Goal: Task Accomplishment & Management: Complete application form

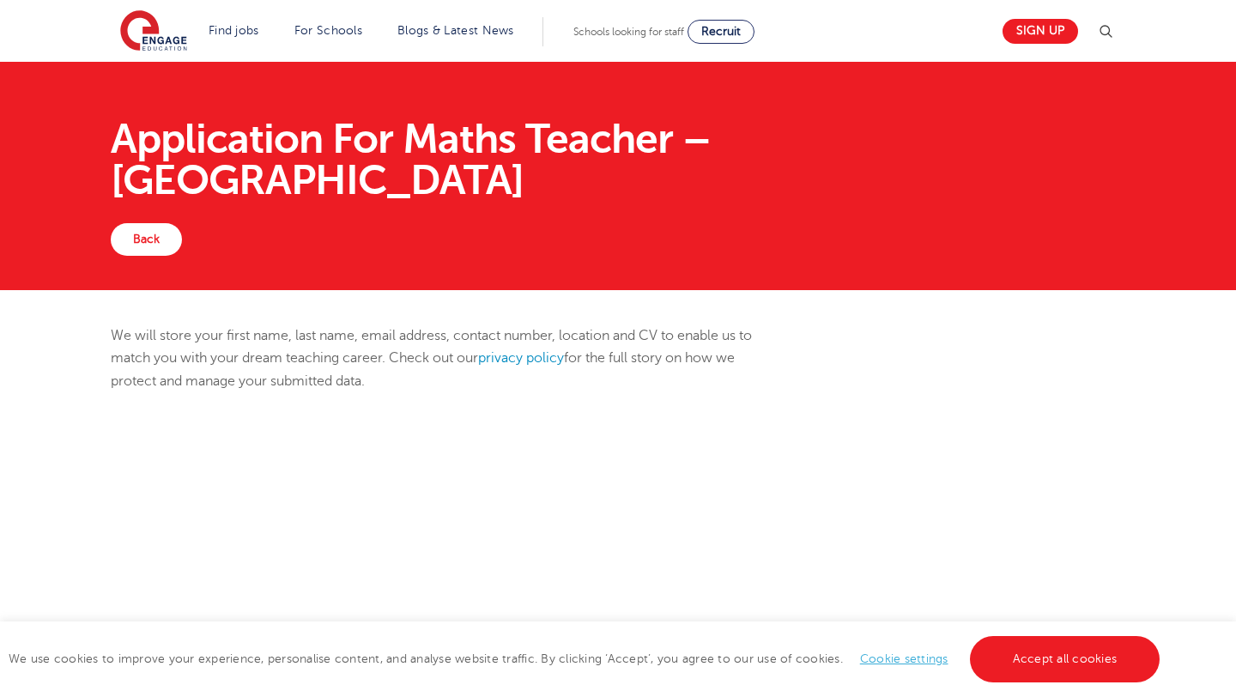
scroll to position [451, 0]
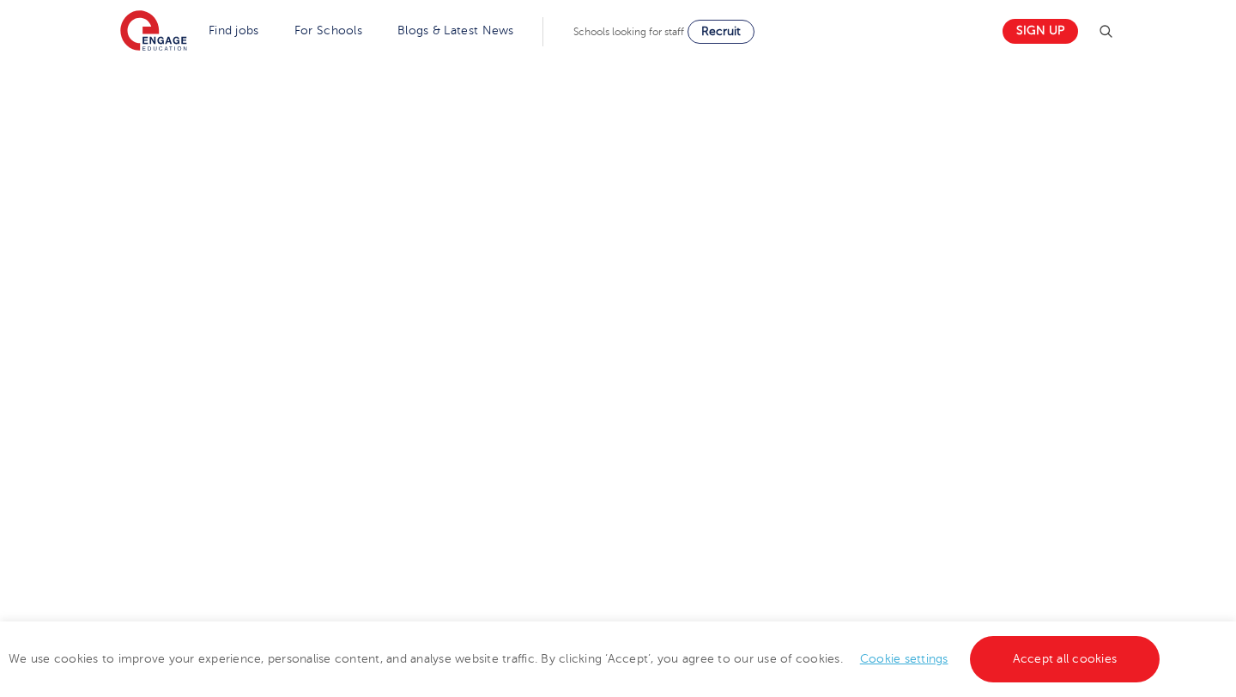
select select "[GEOGRAPHIC_DATA]"
select select "Flexible"
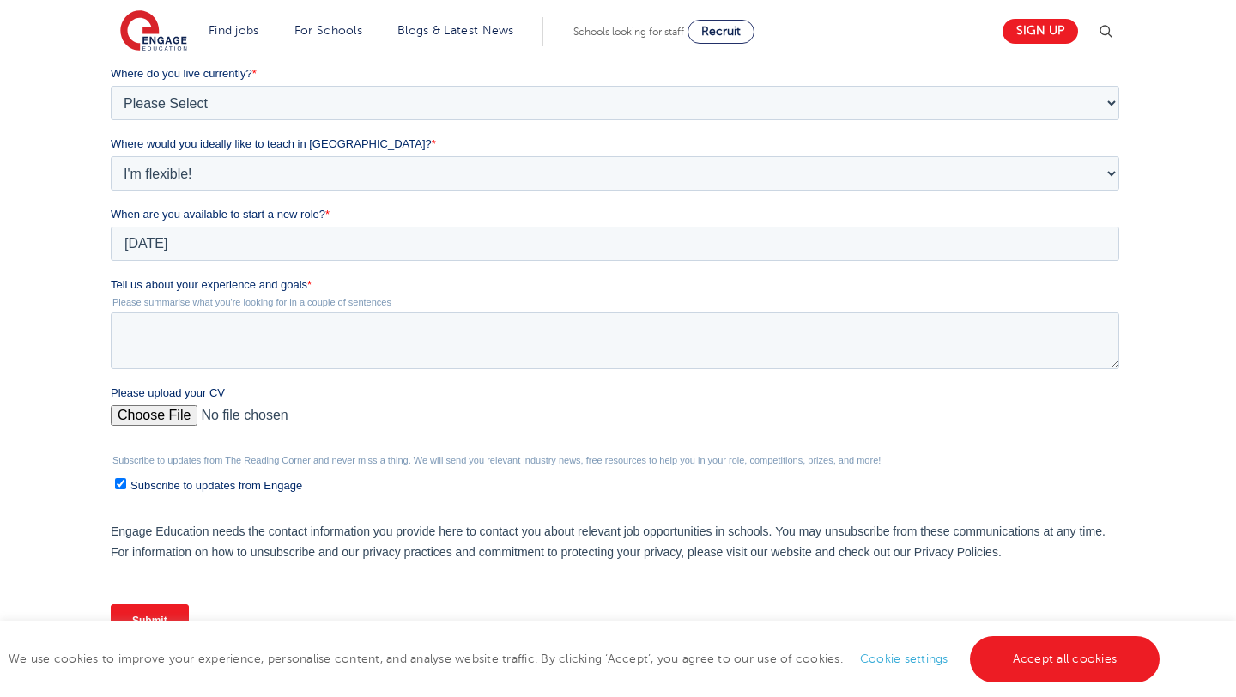
scroll to position [0, 0]
click at [157, 330] on textarea "Tell us about your experience and goals *" at bounding box center [614, 340] width 1009 height 57
paste textarea "Lore ipsu d sitame co adipiscin elitseddoe temporin utlaboreetd, M’al enim ad m…"
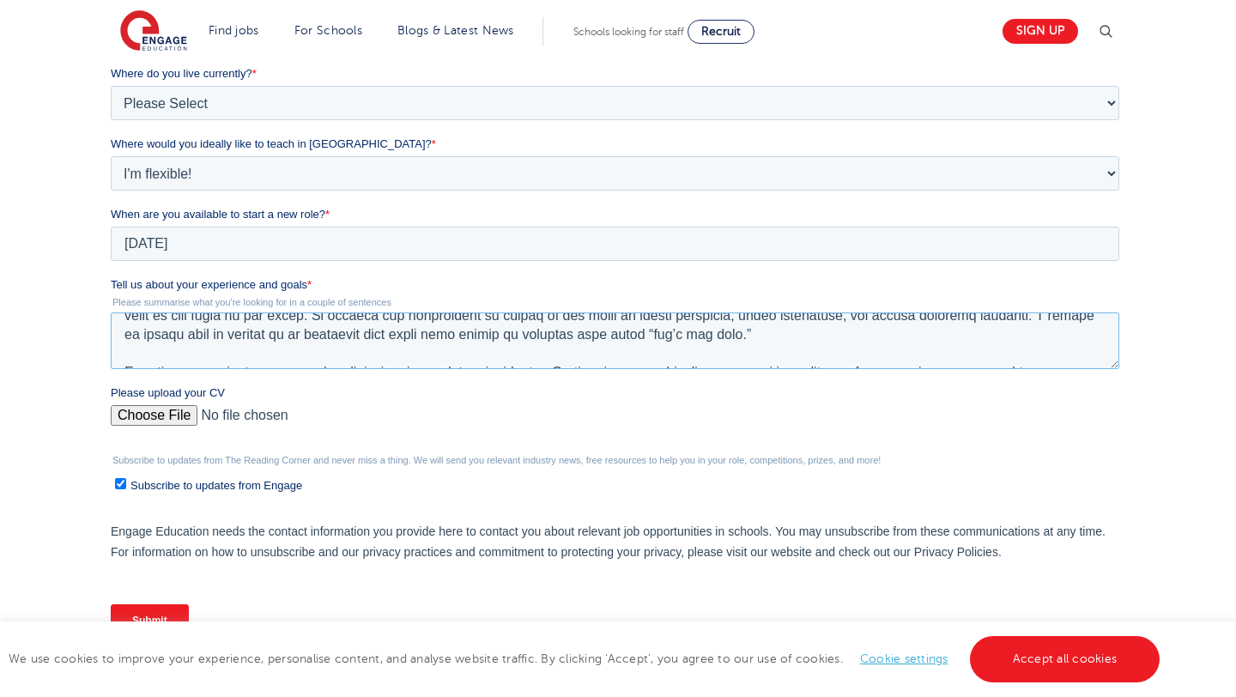
scroll to position [35, 0]
click at [872, 336] on textarea "Tell us about your experience and goals *" at bounding box center [614, 340] width 1009 height 57
click at [883, 327] on textarea "Tell us about your experience and goals *" at bounding box center [614, 340] width 1009 height 57
click at [868, 337] on textarea "Tell us about your experience and goals *" at bounding box center [614, 340] width 1009 height 57
paste textarea "Over the past four years, I’ve taught mathematics to grades 8–12 at XYZ High Sc…"
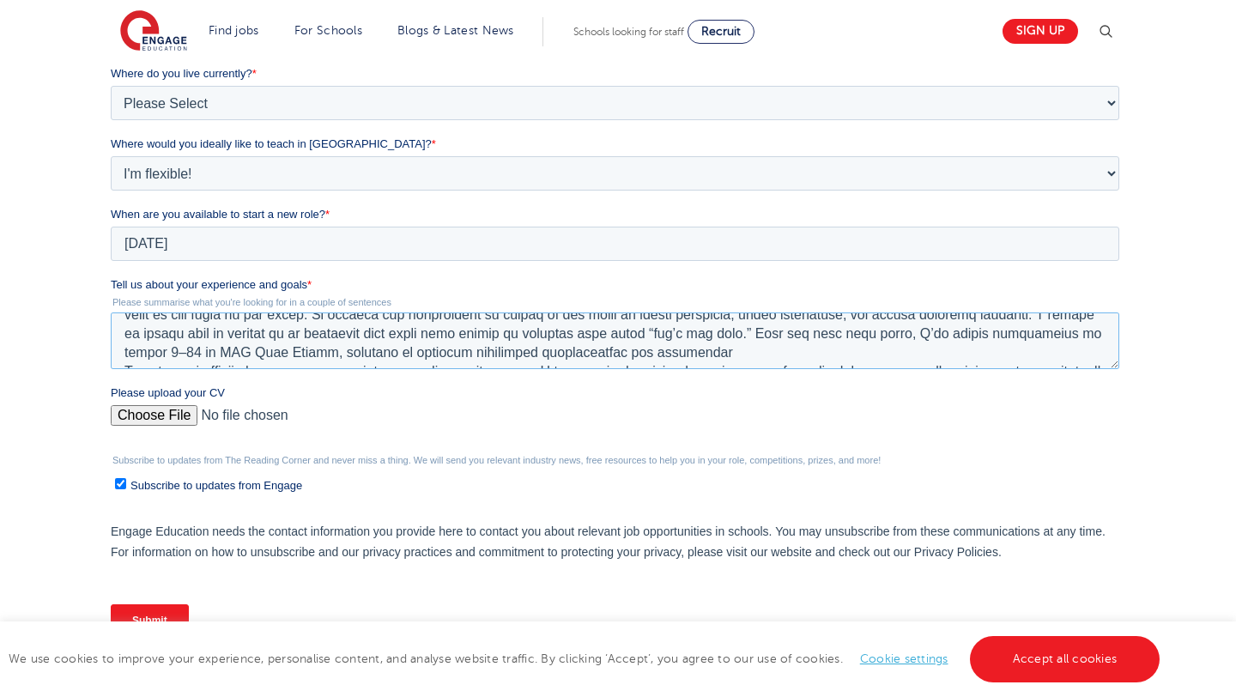
click at [345, 355] on textarea "Tell us about your experience and goals *" at bounding box center [614, 340] width 1009 height 57
click at [357, 358] on textarea "Tell us about your experience and goals *" at bounding box center [614, 340] width 1009 height 57
click at [940, 336] on textarea "Tell us about your experience and goals *" at bounding box center [614, 340] width 1009 height 57
click at [956, 336] on textarea "Tell us about your experience and goals *" at bounding box center [614, 340] width 1009 height 57
click at [918, 358] on textarea "Tell us about your experience and goals *" at bounding box center [614, 340] width 1009 height 57
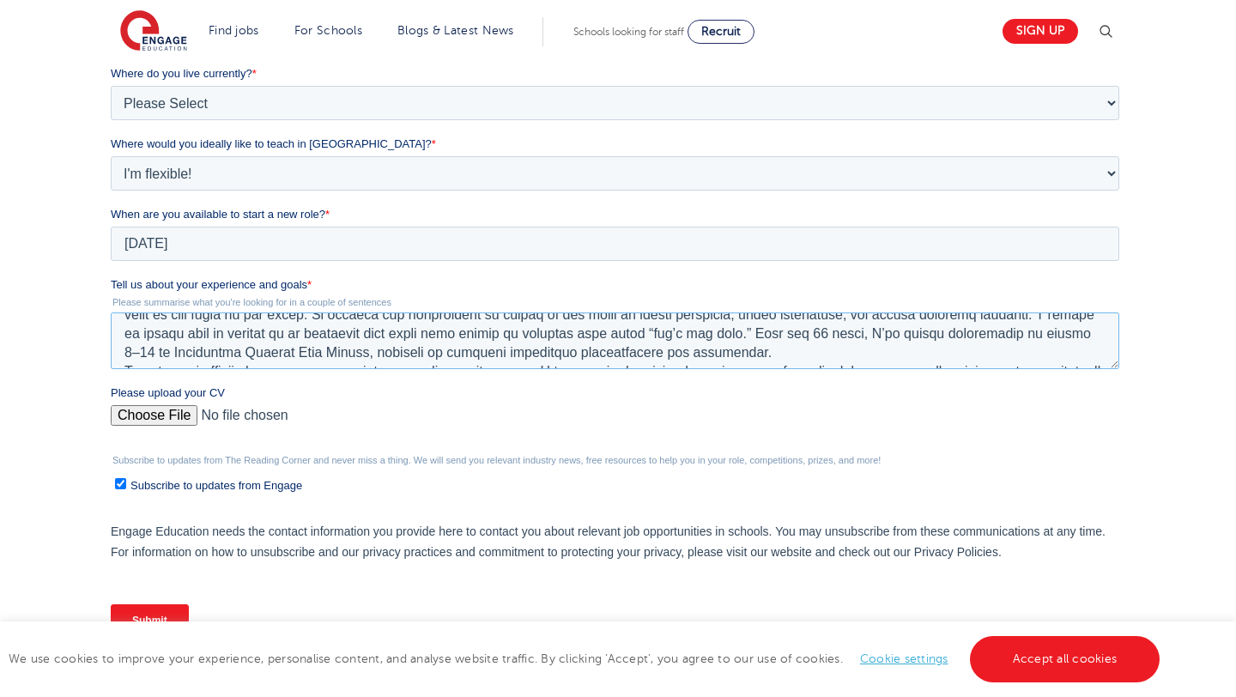
click at [914, 336] on textarea "Tell us about your experience and goals *" at bounding box center [614, 340] width 1009 height 57
click at [1002, 338] on textarea "Tell us about your experience and goals *" at bounding box center [614, 340] width 1009 height 57
click at [524, 355] on textarea "Tell us about your experience and goals *" at bounding box center [614, 340] width 1009 height 57
click at [1000, 336] on textarea "Tell us about your experience and goals *" at bounding box center [614, 340] width 1009 height 57
click at [879, 335] on textarea "Tell us about your experience and goals *" at bounding box center [614, 340] width 1009 height 57
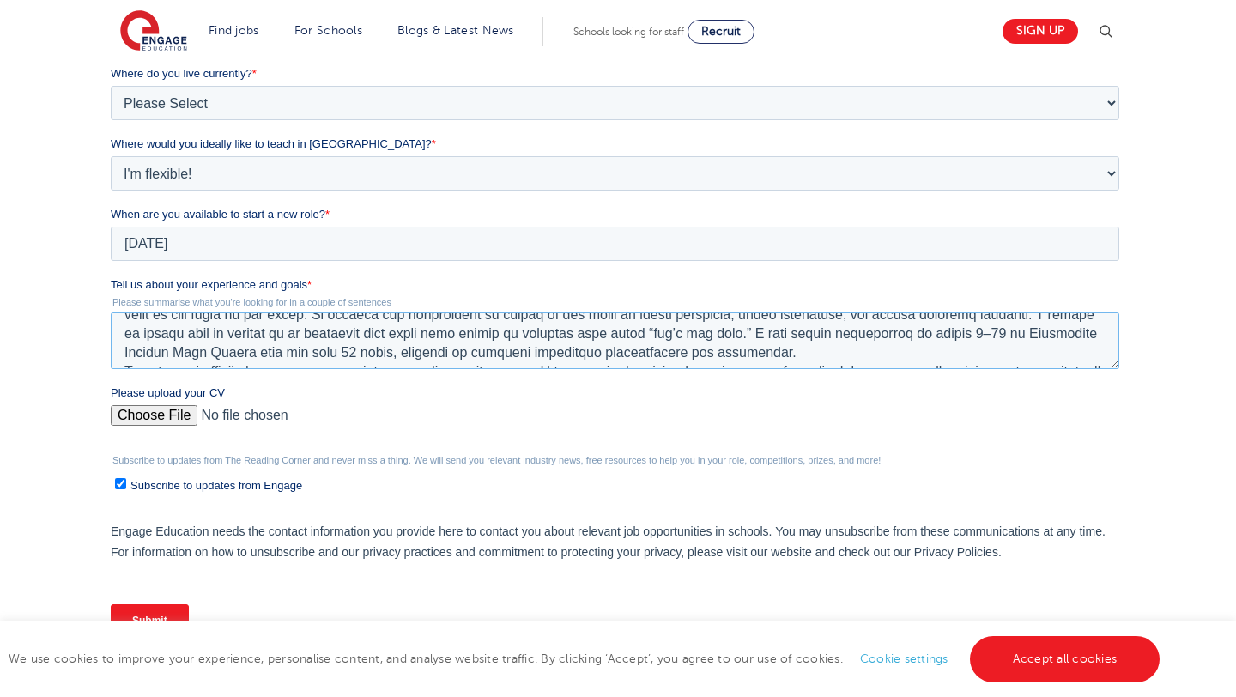
scroll to position [64, 0]
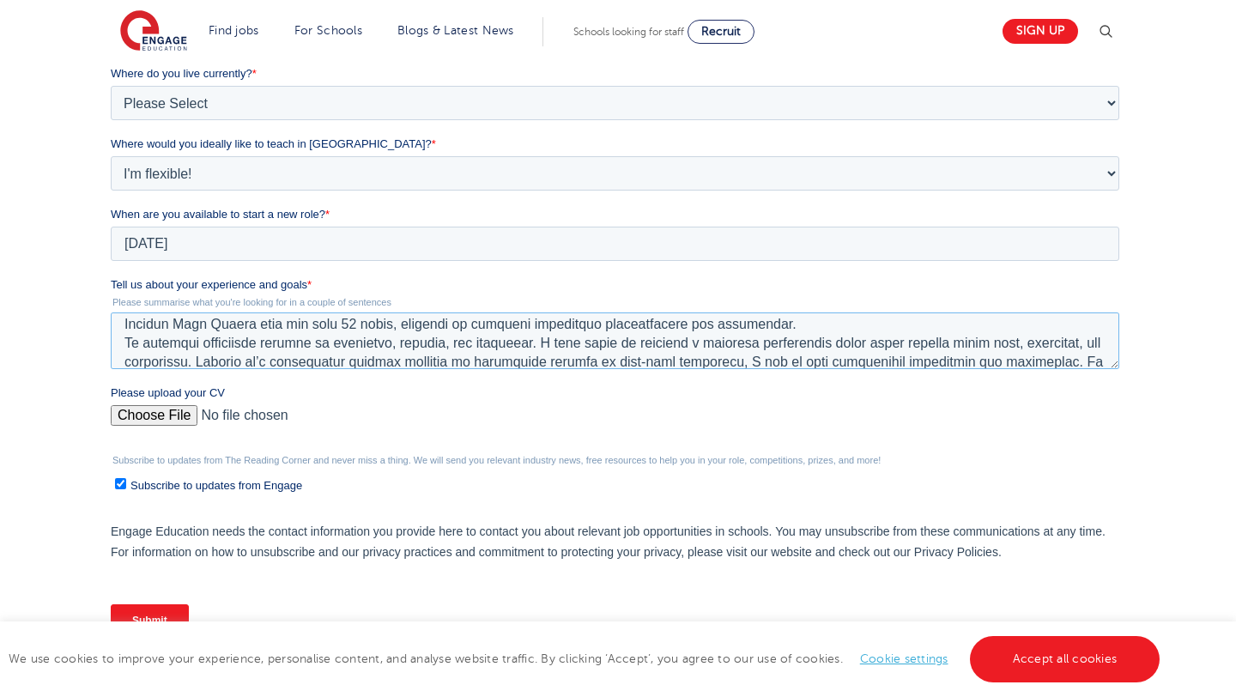
click at [911, 328] on textarea "Tell us about your experience and goals *" at bounding box center [614, 340] width 1009 height 57
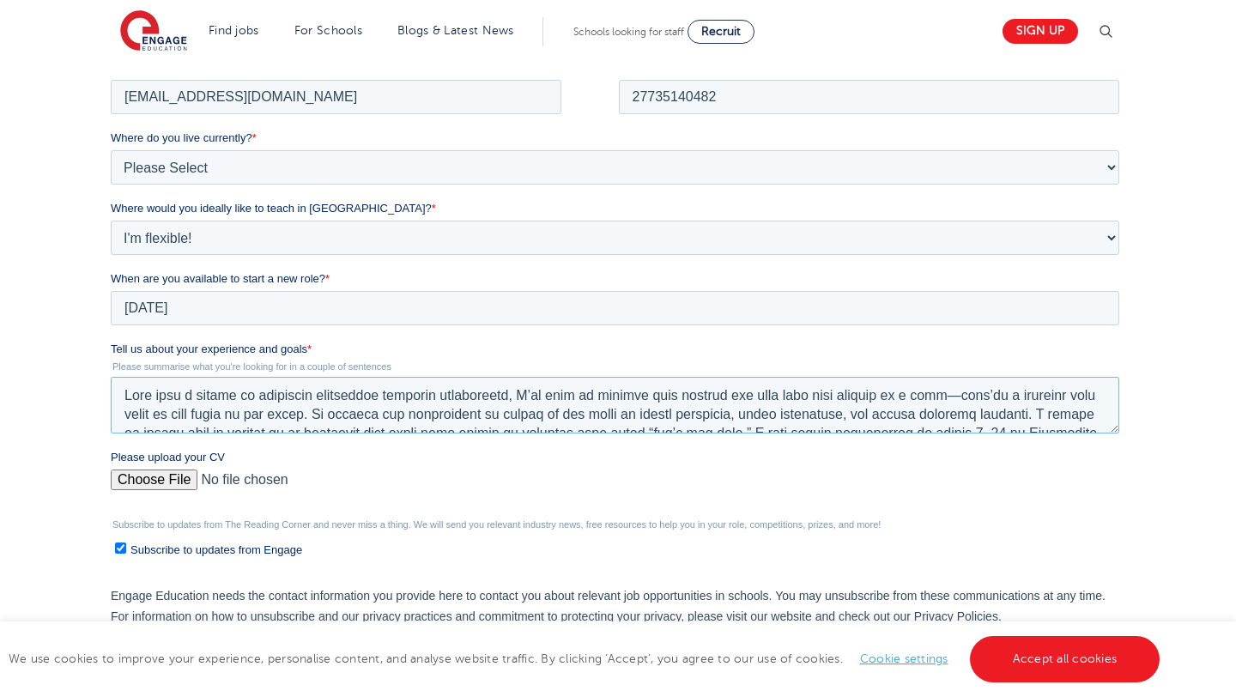
scroll to position [189, 0]
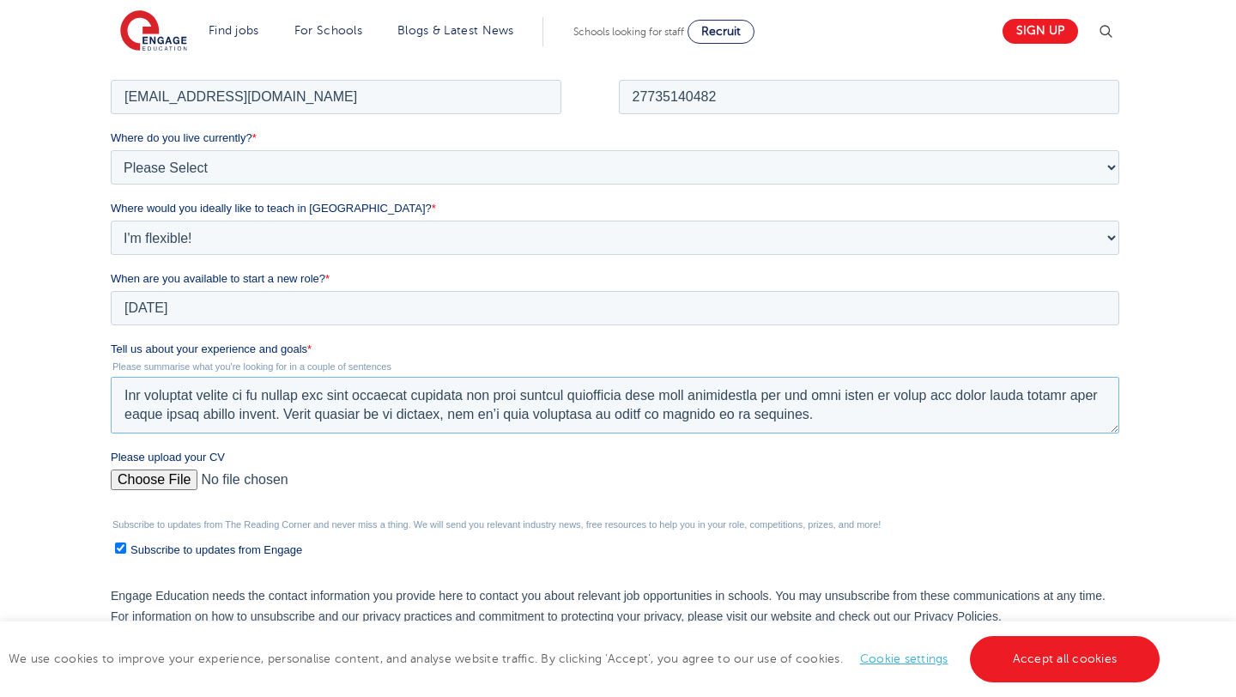
drag, startPoint x: 124, startPoint y: 395, endPoint x: 634, endPoint y: 458, distance: 514.7
click at [634, 458] on form "Job Position Job Sector Job ID Job Number Job Owner Frank Sylvio Gahapa Talom g…" at bounding box center [617, 368] width 1015 height 693
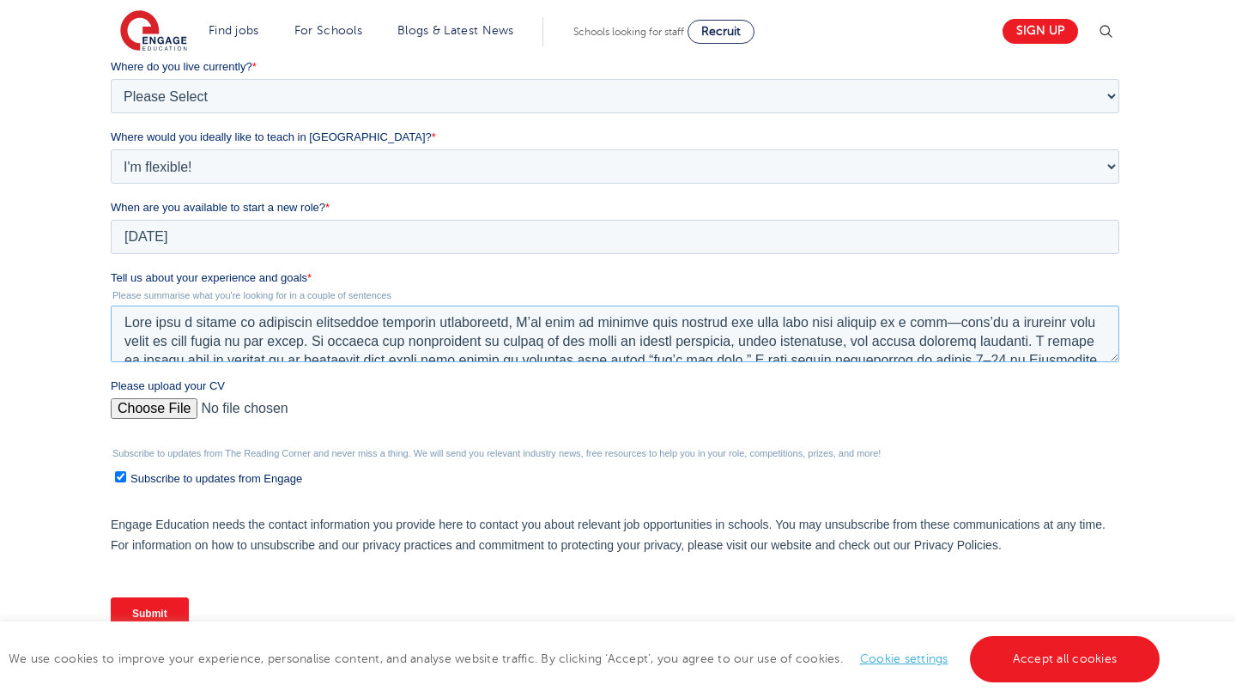
scroll to position [0, 0]
click at [999, 325] on textarea "Tell us about your experience and goals *" at bounding box center [614, 334] width 1009 height 57
click at [1014, 325] on textarea "Tell us about your experience and goals *" at bounding box center [614, 334] width 1009 height 57
click at [1033, 326] on textarea "Tell us about your experience and goals *" at bounding box center [614, 334] width 1009 height 57
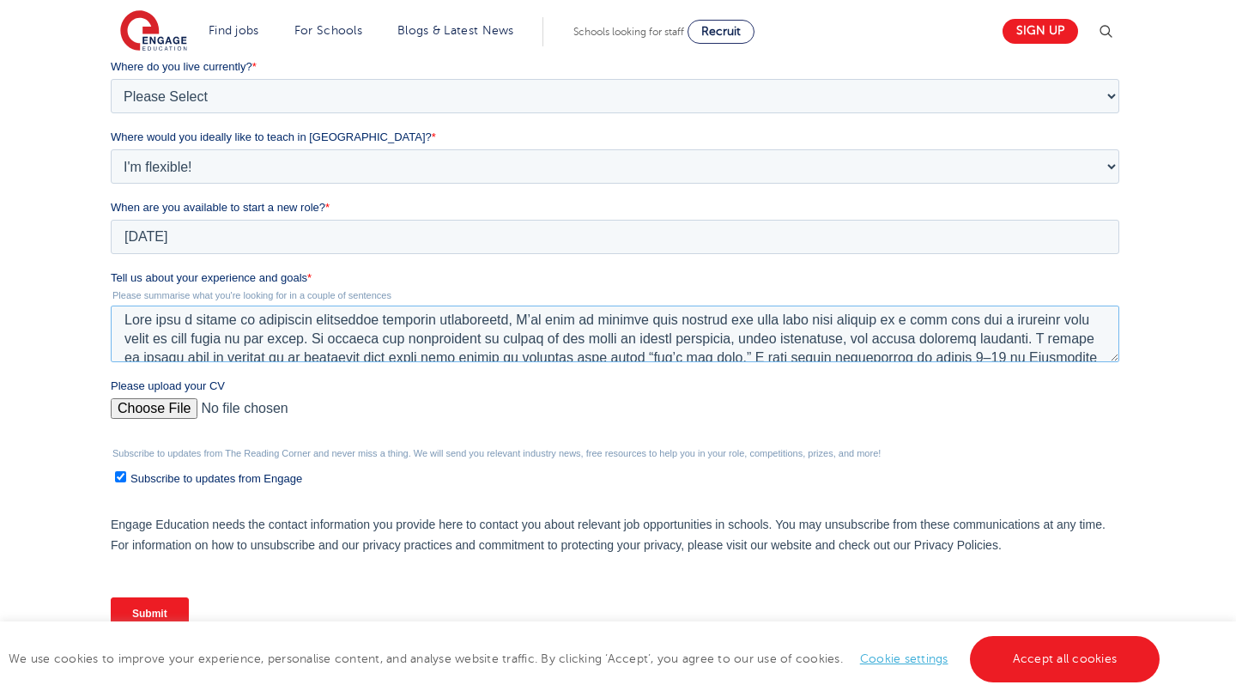
click at [540, 327] on textarea "Tell us about your experience and goals *" at bounding box center [614, 334] width 1009 height 57
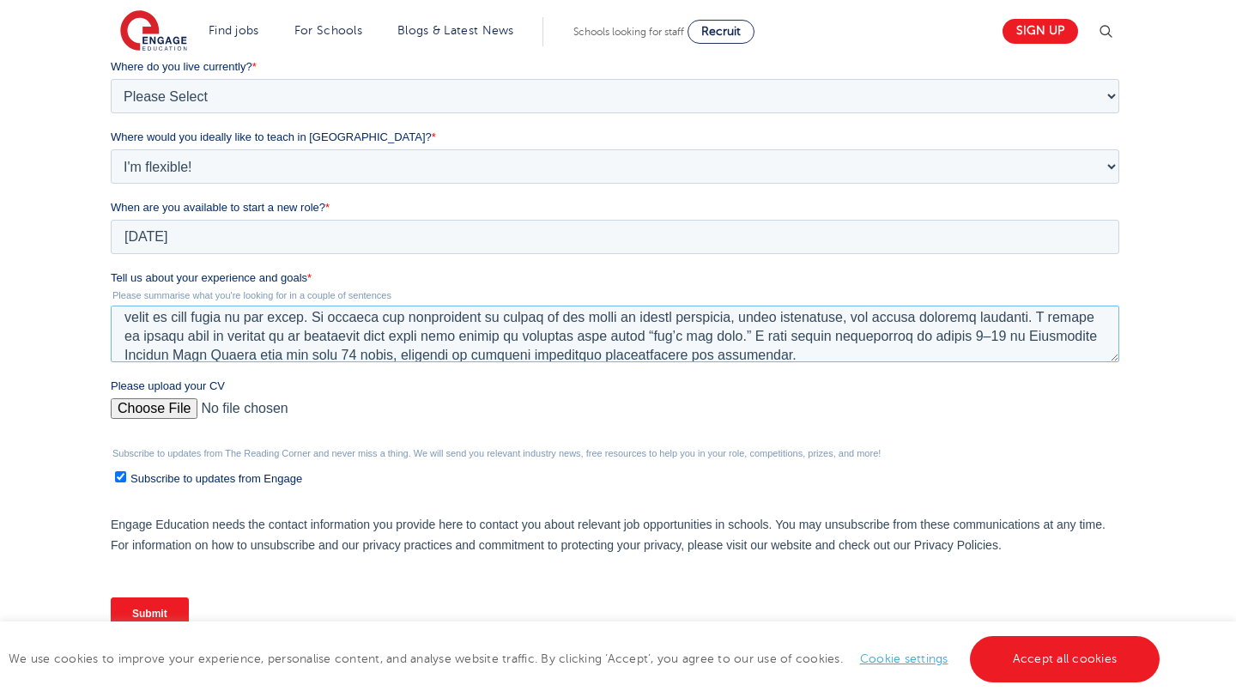
scroll to position [27, 0]
click at [504, 359] on textarea "Tell us about your experience and goals *" at bounding box center [614, 334] width 1009 height 57
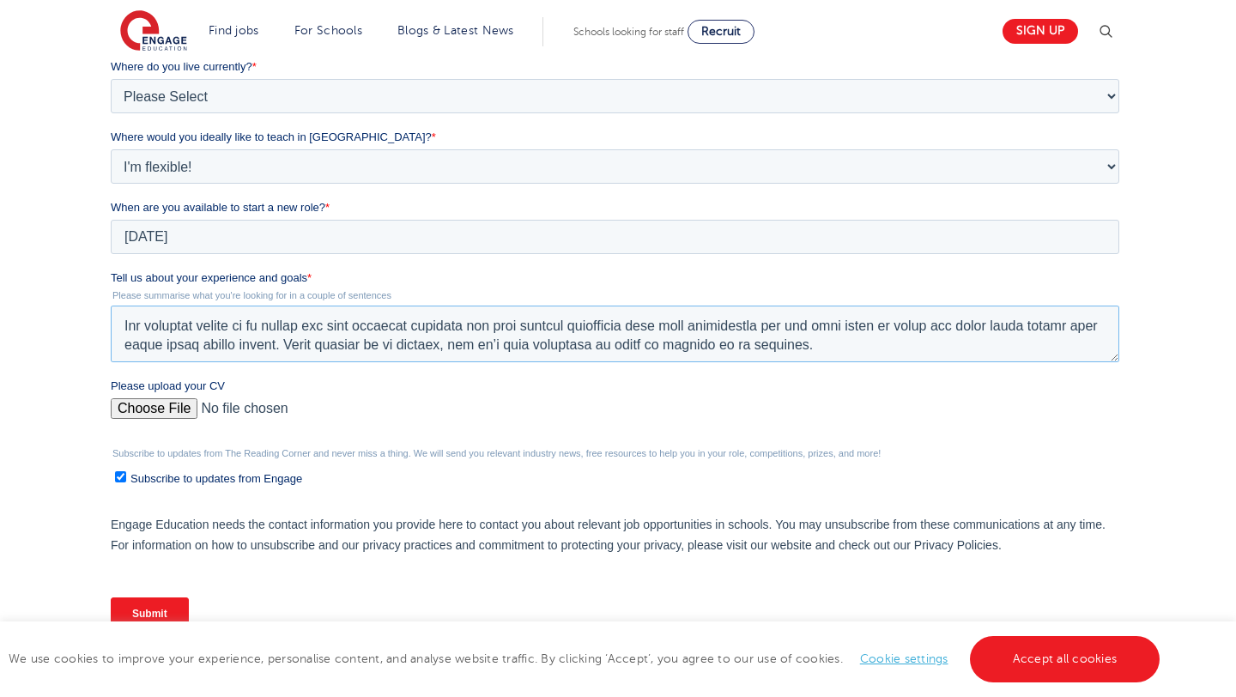
scroll to position [189, 0]
type textarea "With over a decade of classroom experience teaching mathematics, I’ve come to b…"
click at [153, 615] on input "Submit" at bounding box center [149, 613] width 78 height 33
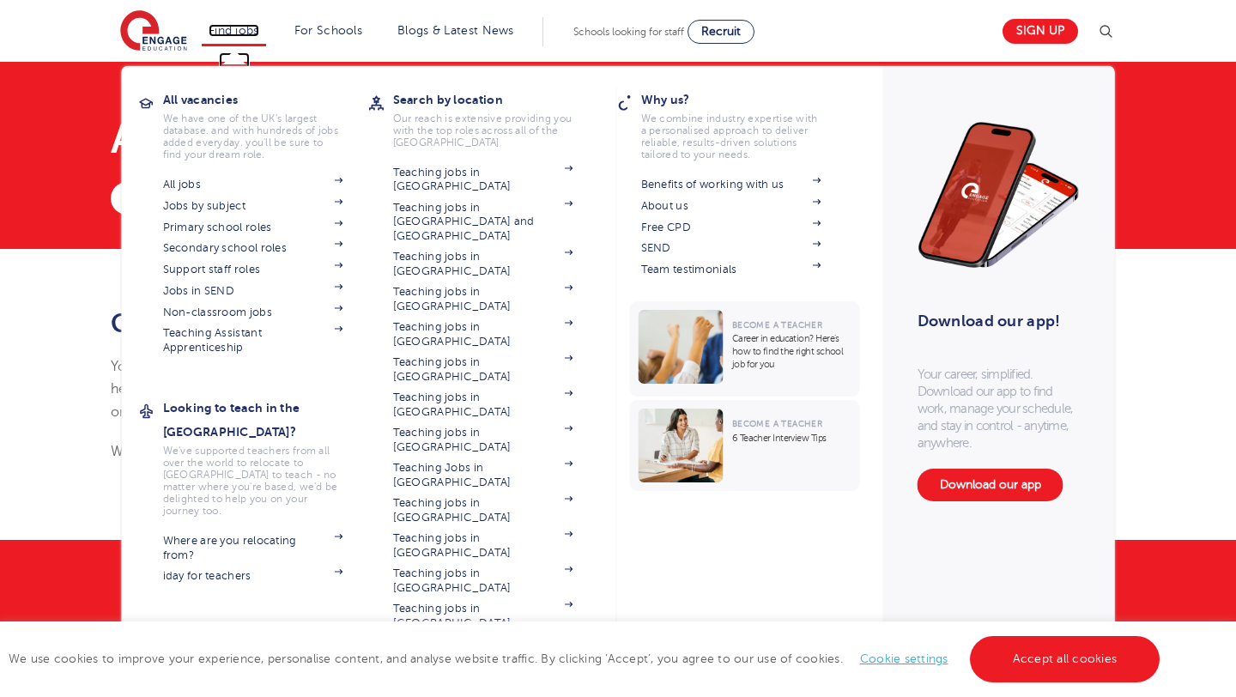
click at [232, 33] on link "Find jobs" at bounding box center [234, 30] width 51 height 13
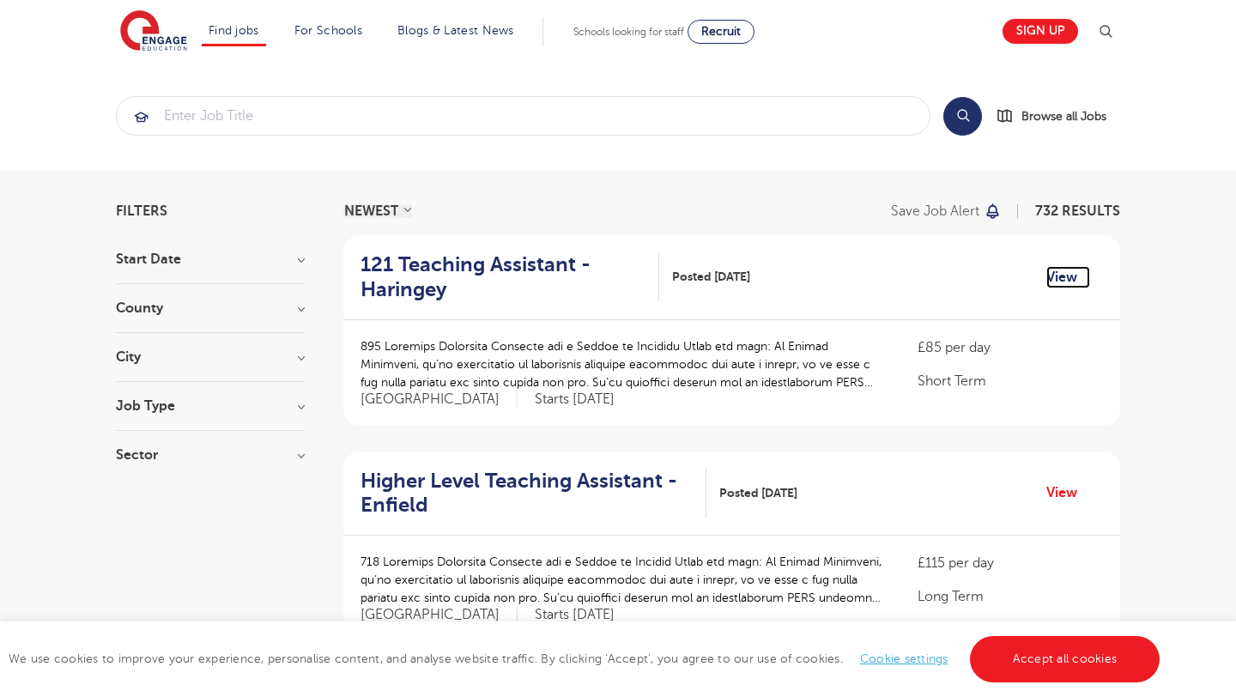
click at [1064, 282] on link "View" at bounding box center [1068, 277] width 44 height 22
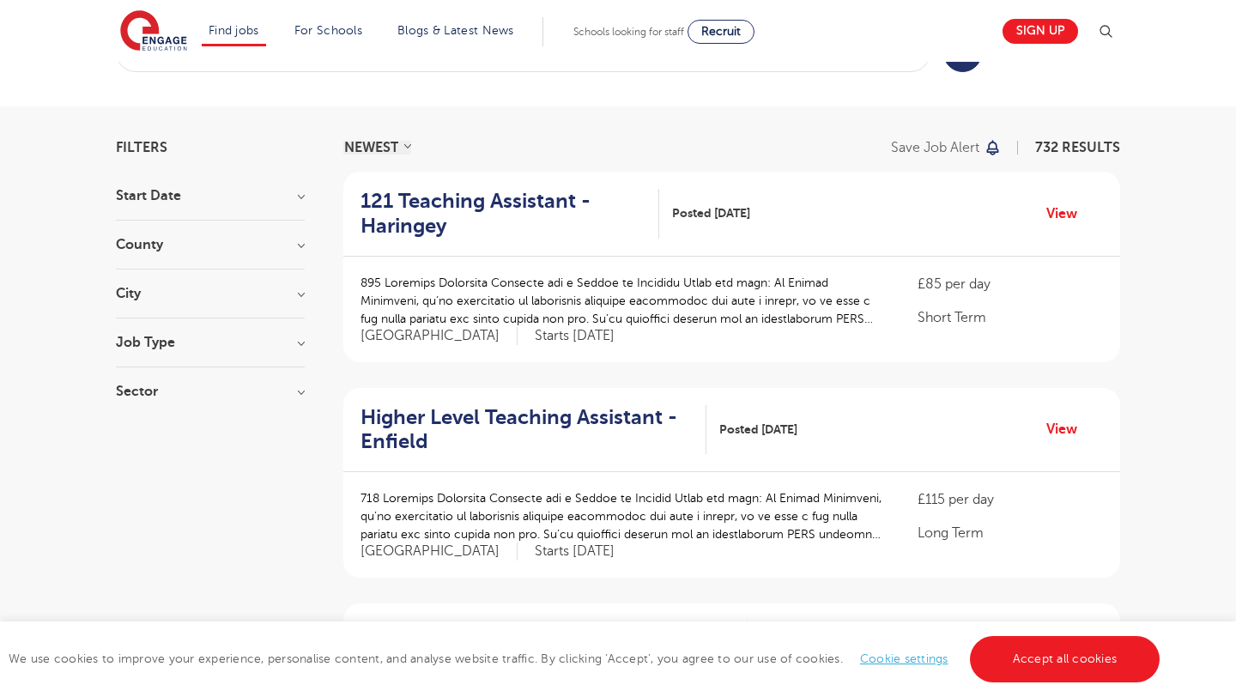
scroll to position [88, 0]
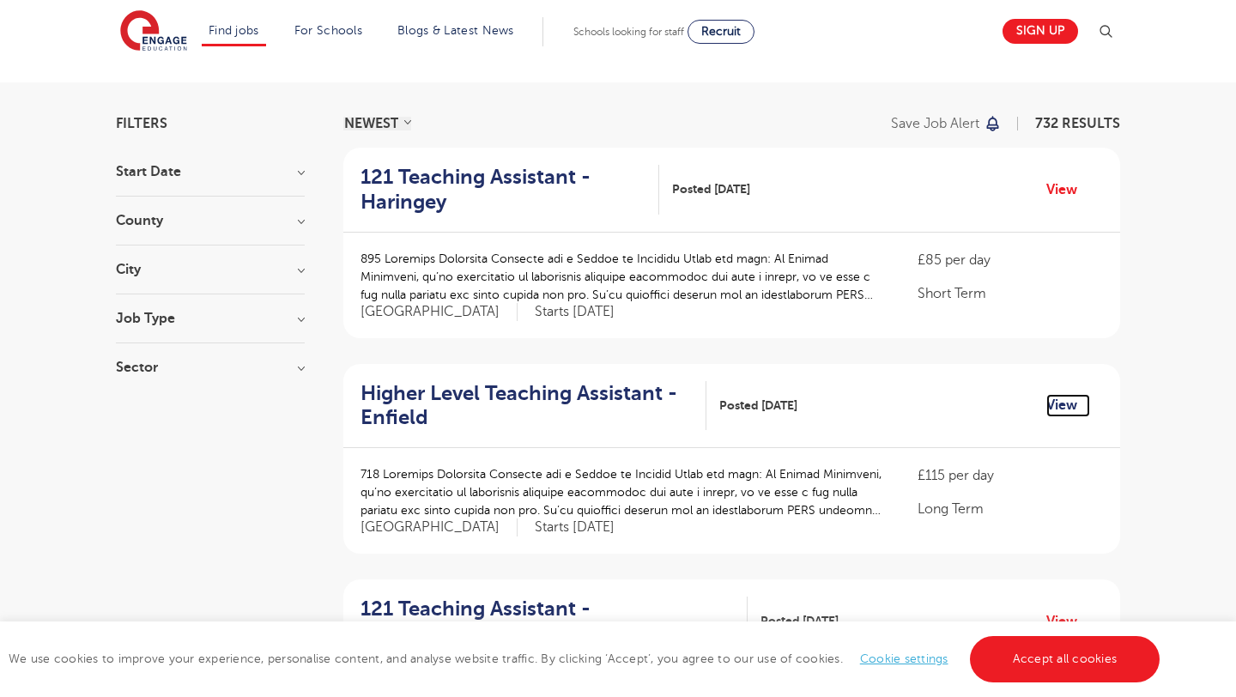
click at [1064, 404] on link "View" at bounding box center [1068, 405] width 44 height 22
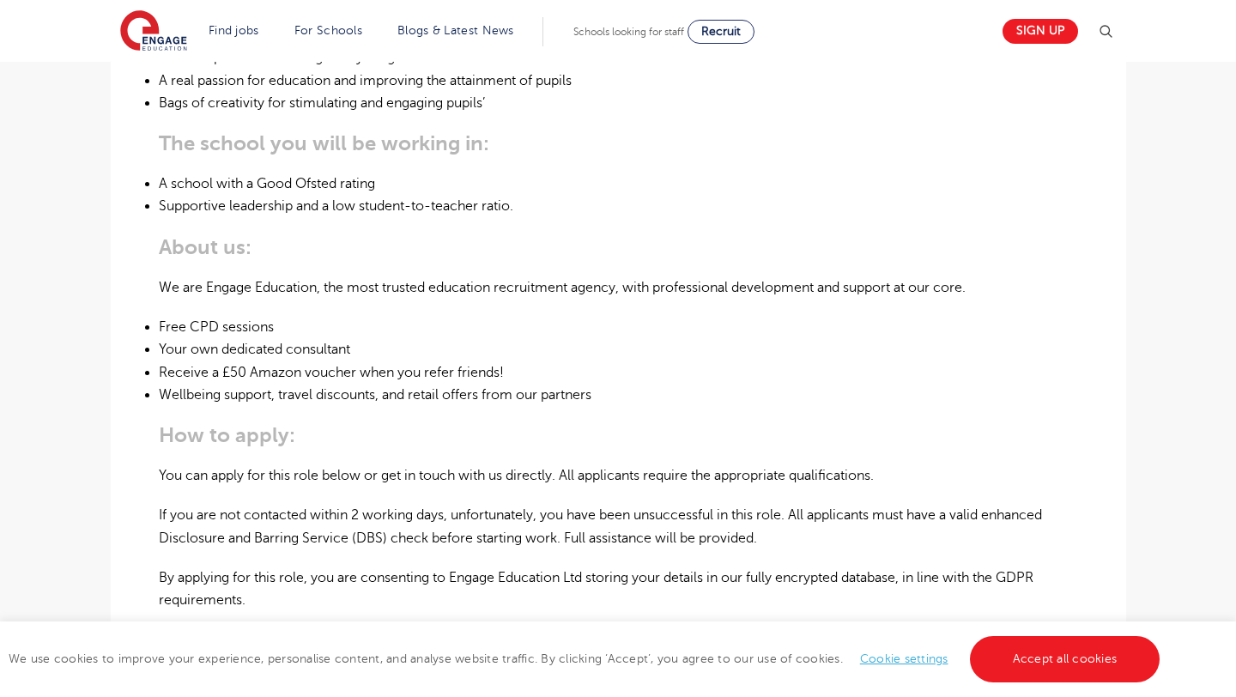
scroll to position [892, 0]
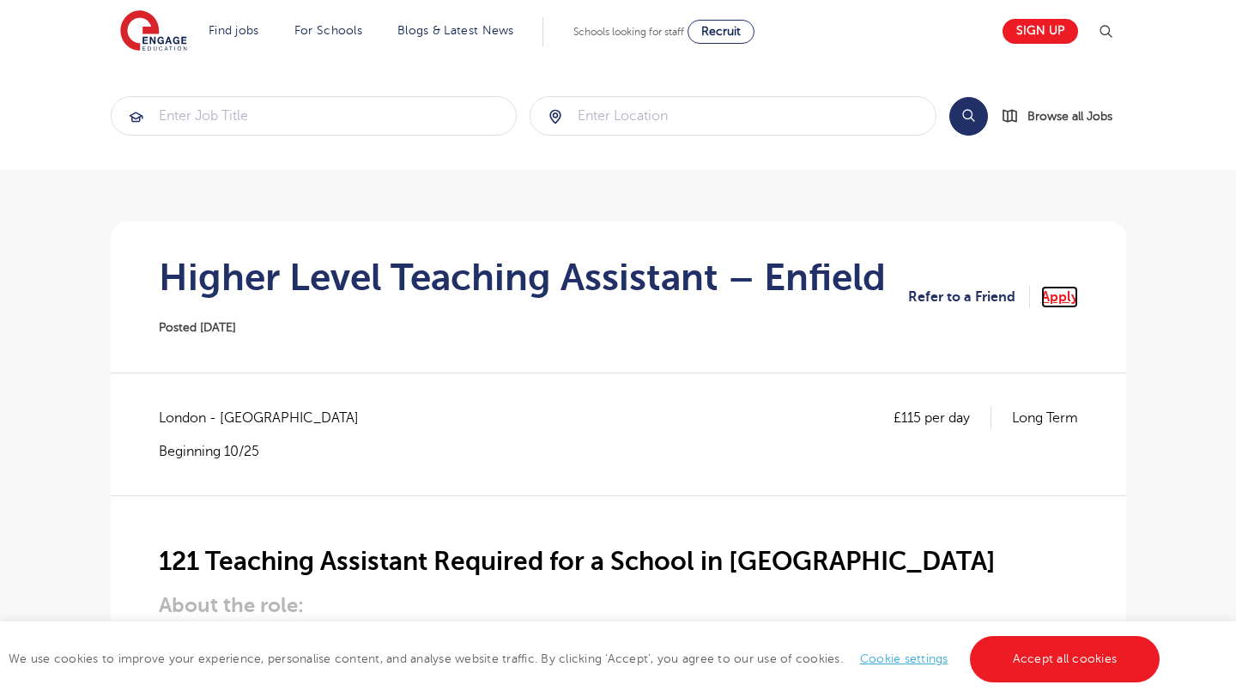
click at [1058, 294] on link "Apply" at bounding box center [1059, 297] width 37 height 22
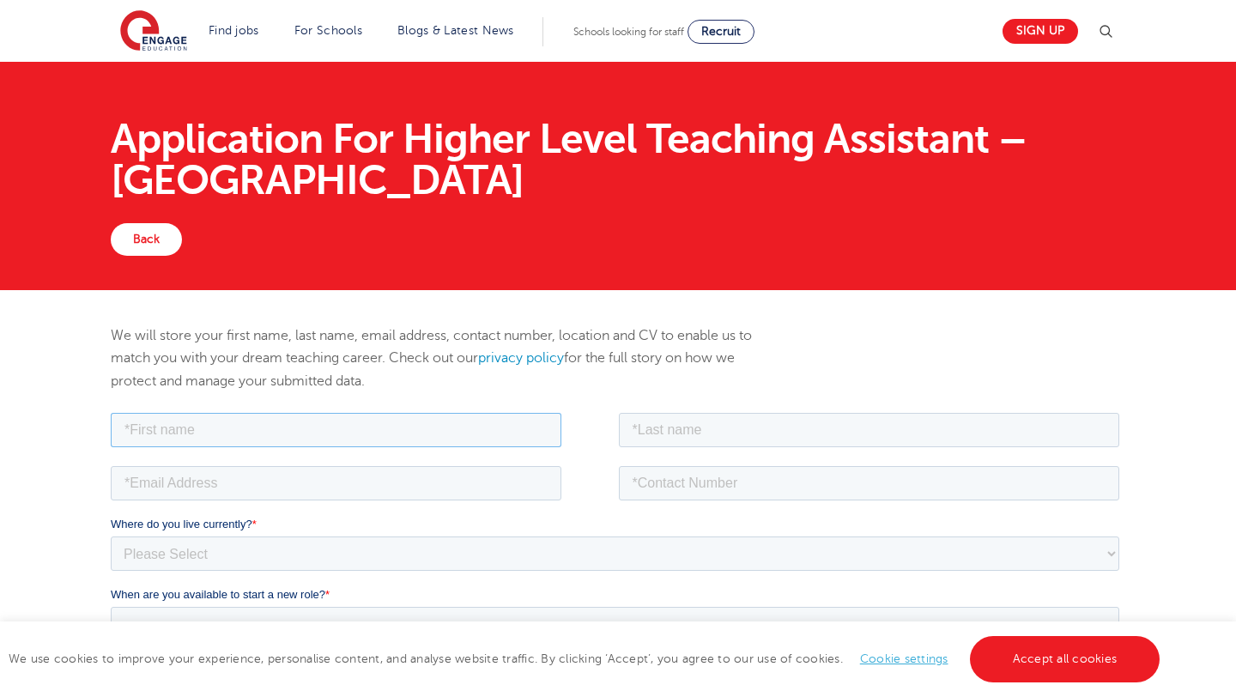
click at [251, 424] on input "text" at bounding box center [335, 429] width 451 height 34
type input "Frank Sylvio"
click at [769, 434] on input "text" at bounding box center [868, 429] width 501 height 34
type input "Gahapa Talom"
click at [233, 484] on input "email" at bounding box center [335, 482] width 451 height 34
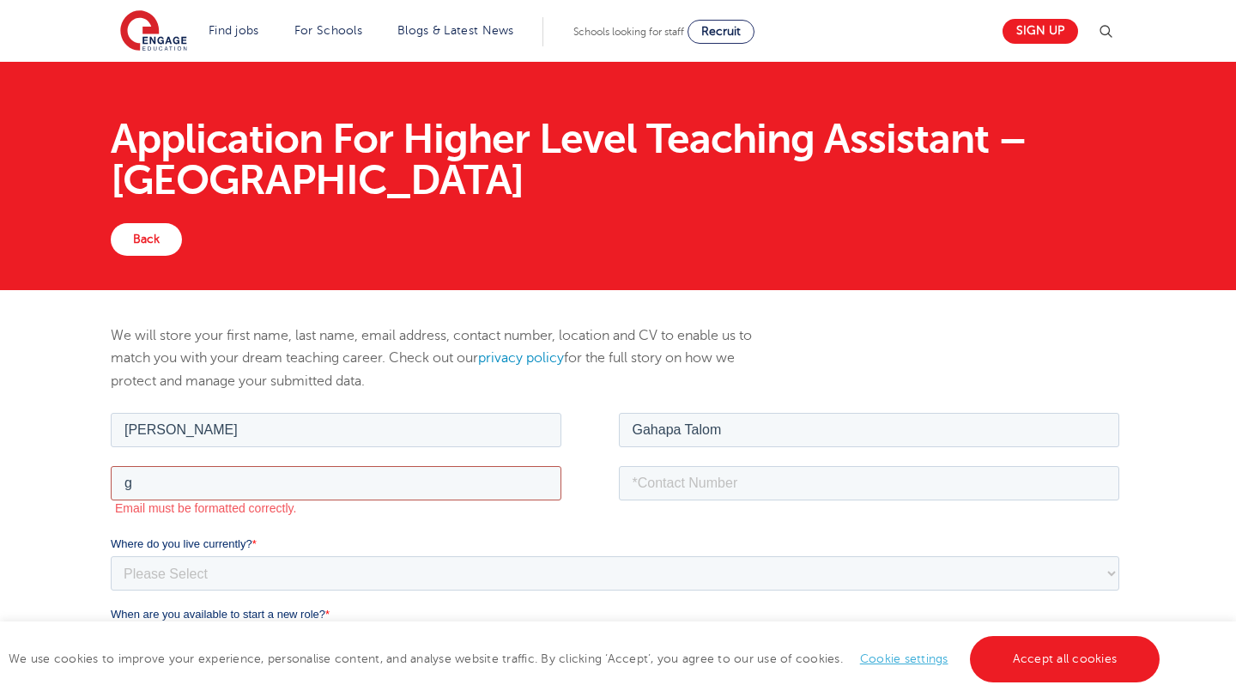
type input "gahapafrank@gmail.com"
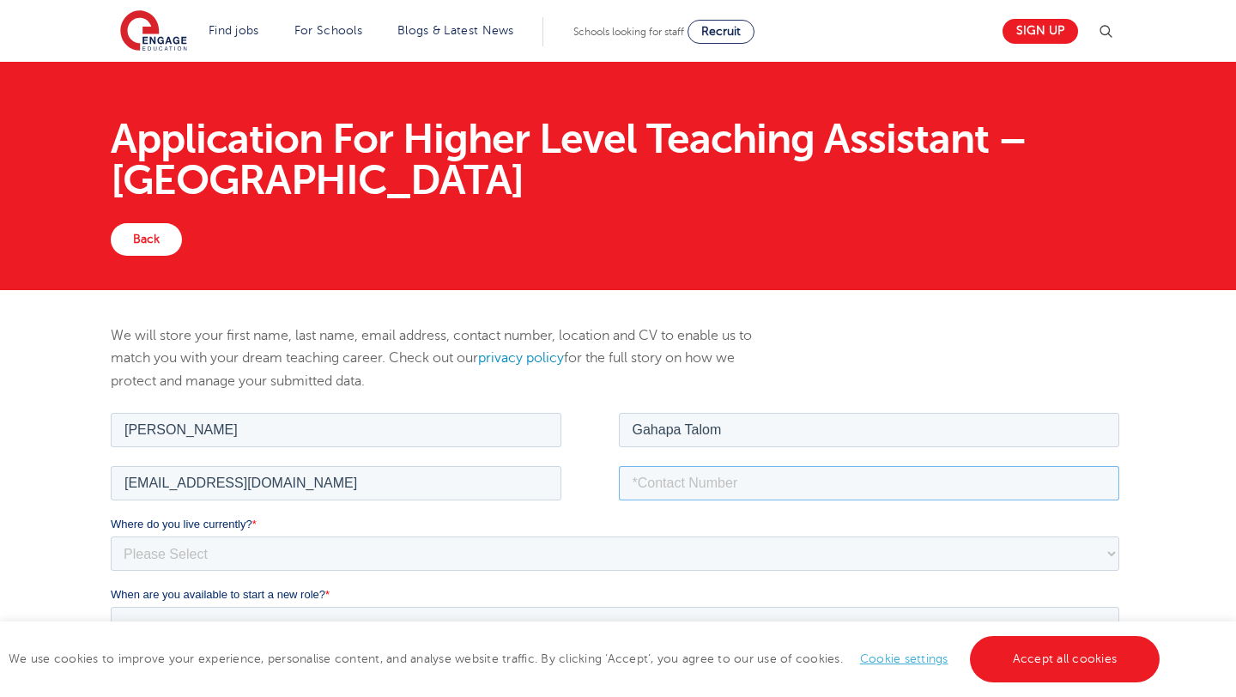
click at [670, 484] on input "tel" at bounding box center [868, 482] width 501 height 34
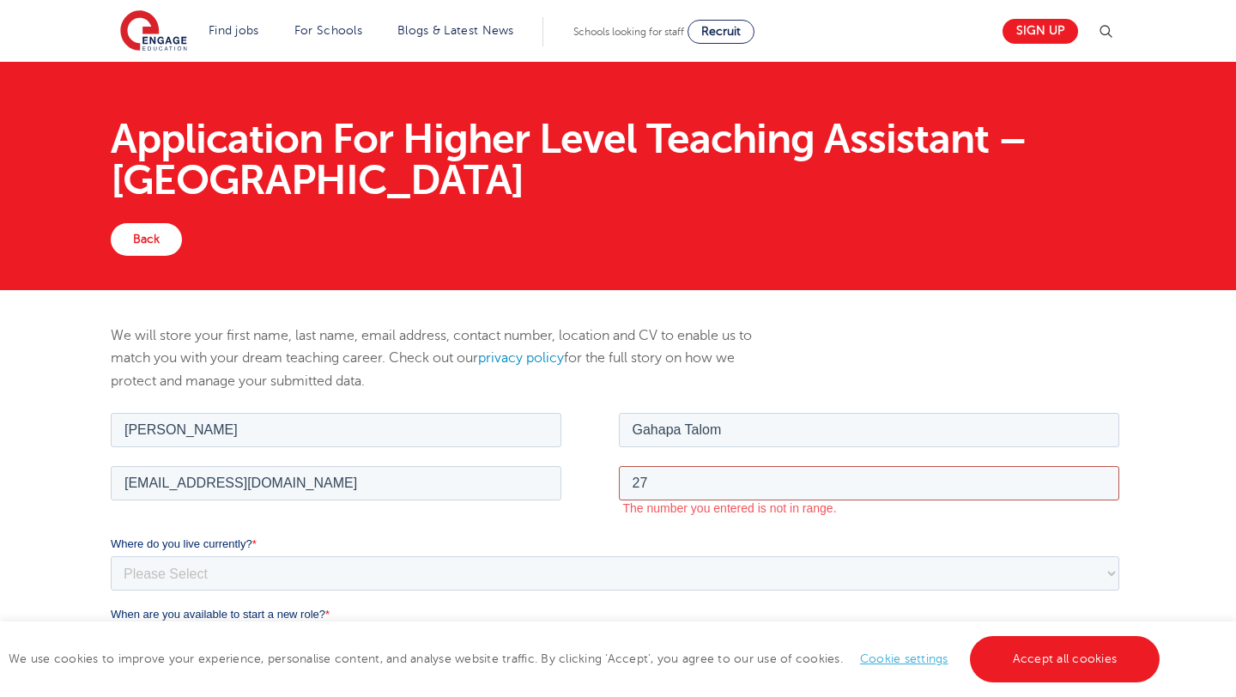
type input "27735140482"
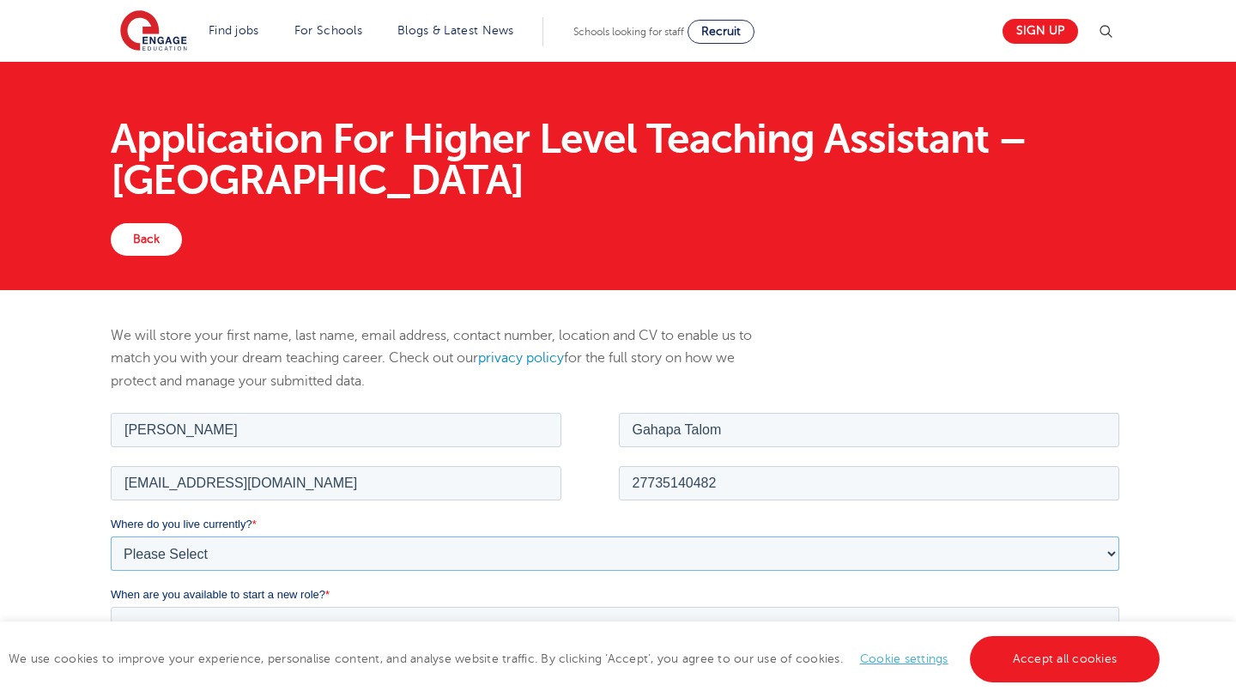
click at [213, 551] on select "Please Select UK Canada Ireland Australia New Zealand Europe USA South Africa J…" at bounding box center [614, 553] width 1009 height 34
select select "South Africa"
click at [110, 536] on select "Please Select UK Canada Ireland Australia New Zealand Europe USA South Africa J…" at bounding box center [614, 553] width 1009 height 34
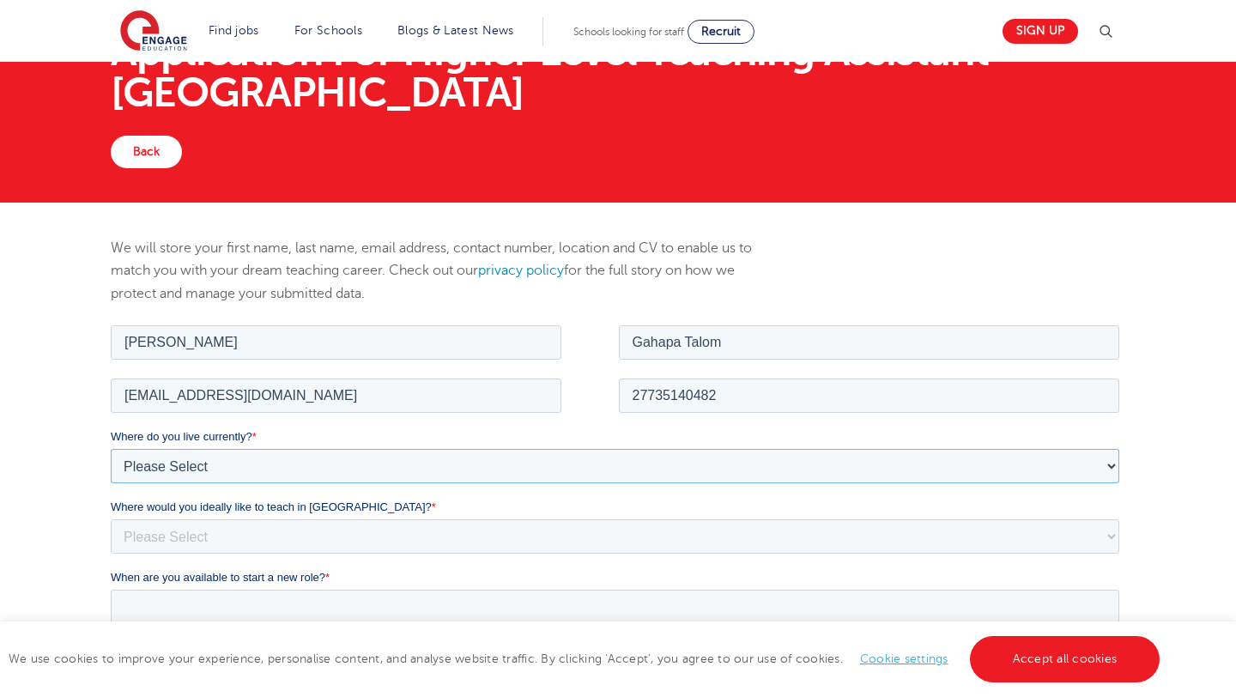
scroll to position [100, 0]
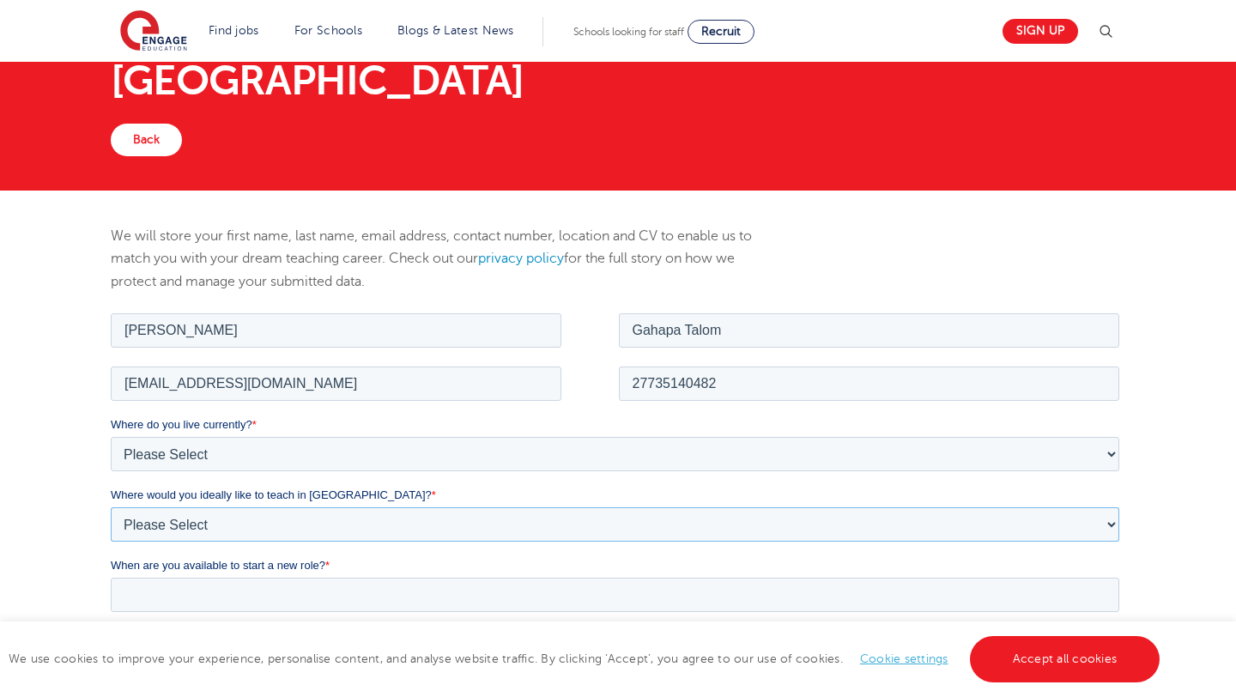
click at [188, 525] on select "Please Select I'm flexible! London Any city in England Greater London/Home Coun…" at bounding box center [614, 523] width 1009 height 34
select select "Flexible"
click at [110, 506] on select "Please Select I'm flexible! London Any city in England Greater London/Home Coun…" at bounding box center [614, 523] width 1009 height 34
click at [271, 603] on input "When are you available to start a new role? *" at bounding box center [614, 594] width 1009 height 34
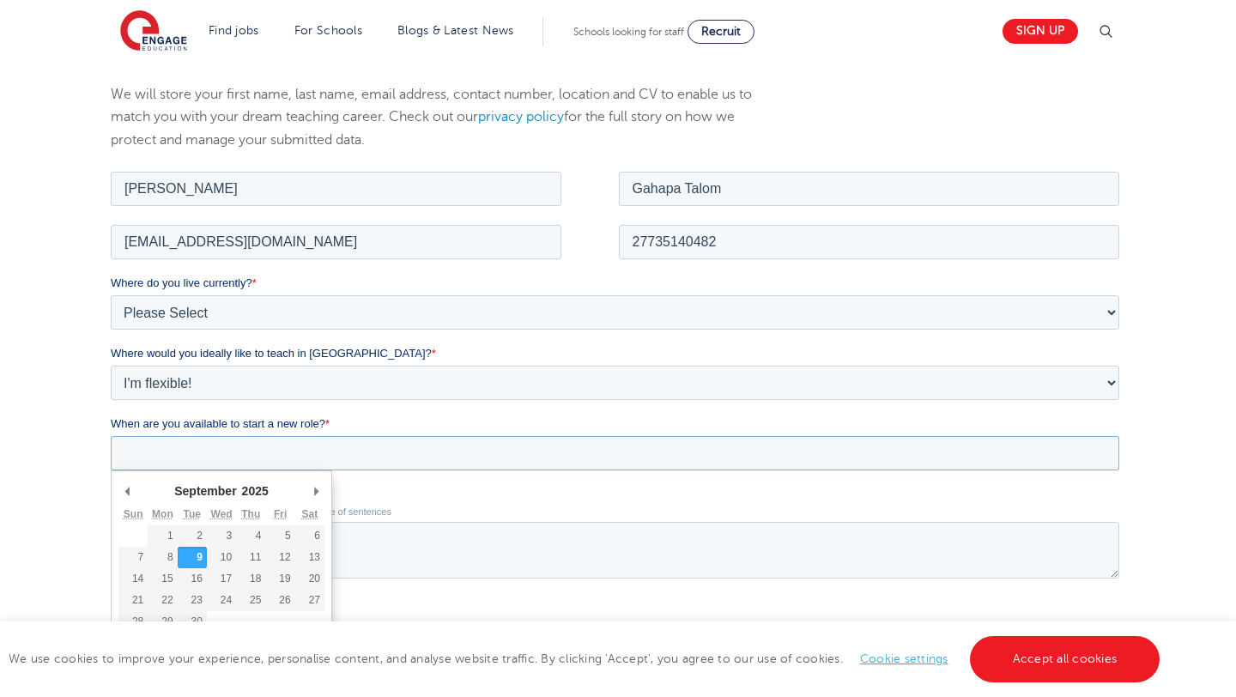
scroll to position [255, 0]
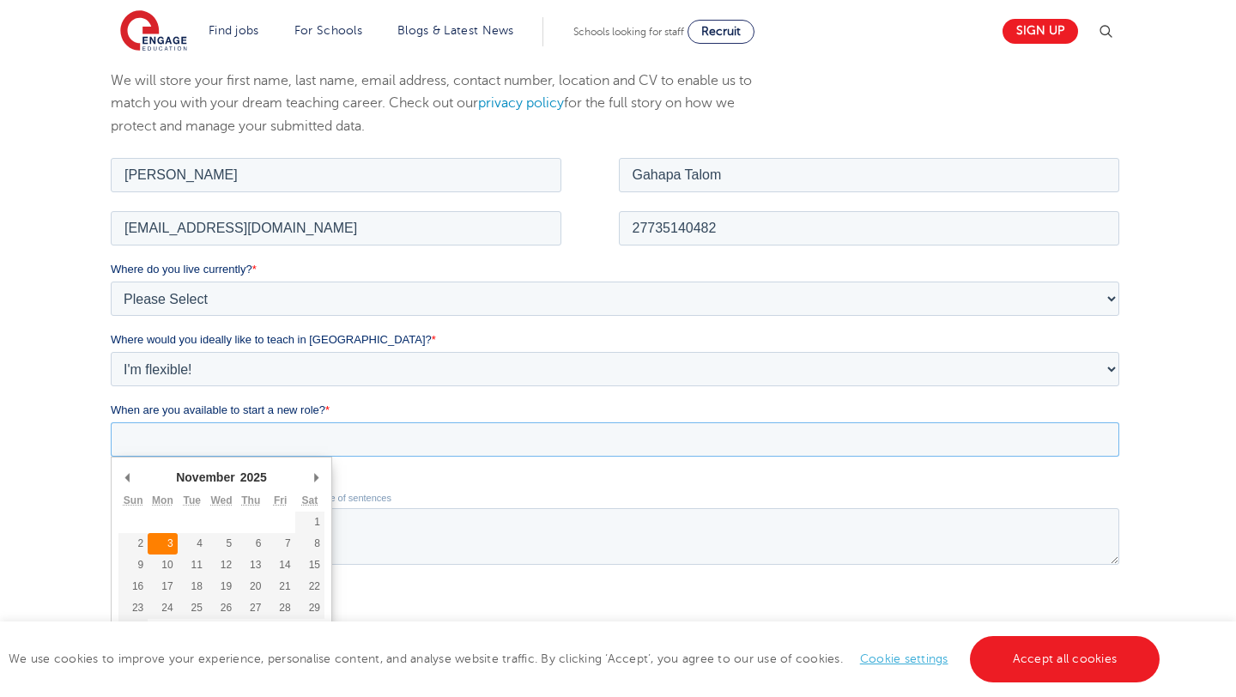
type div "2025-11-03"
type input "2025/11/03"
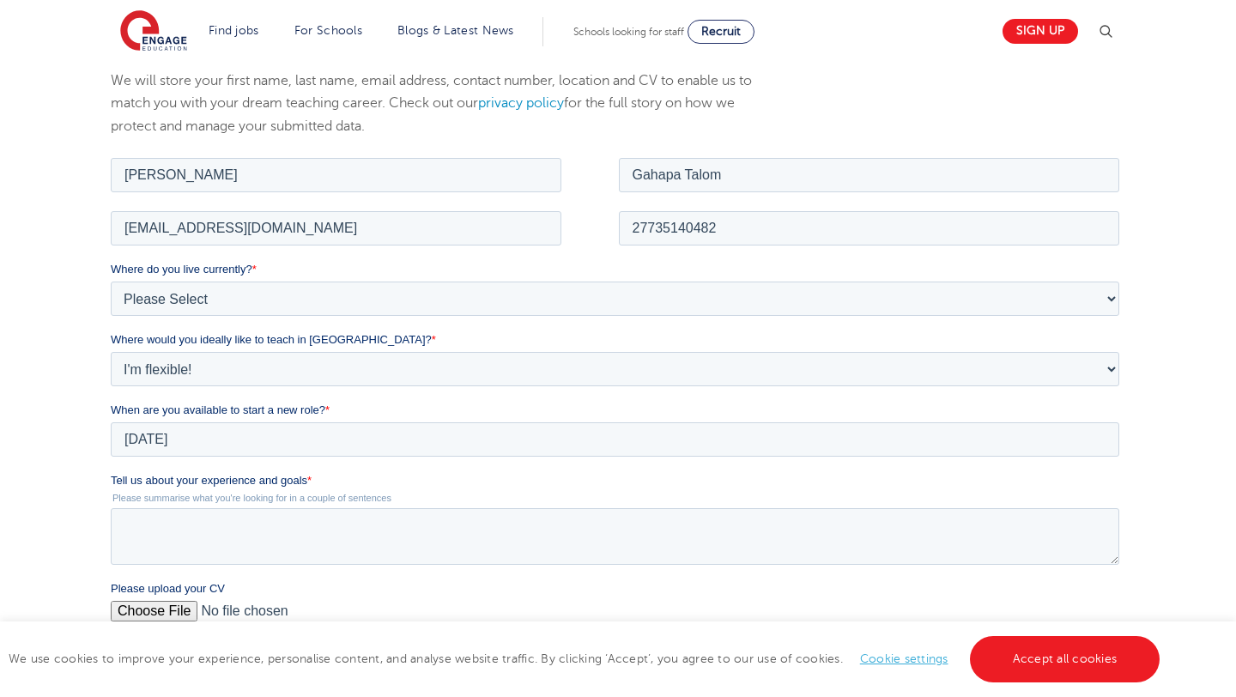
scroll to position [264, 0]
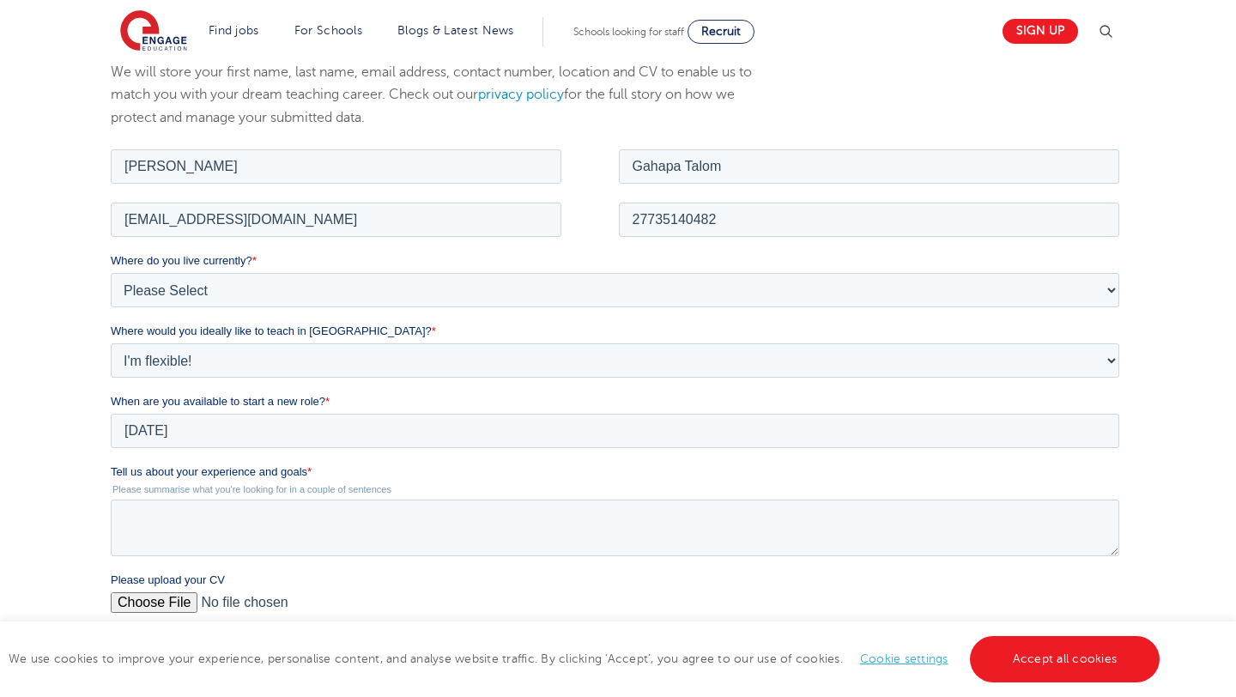
click at [156, 603] on input "Please upload your CV" at bounding box center [614, 608] width 1009 height 34
type input "C:\fakepath\CV_Frank_Educator.pdf"
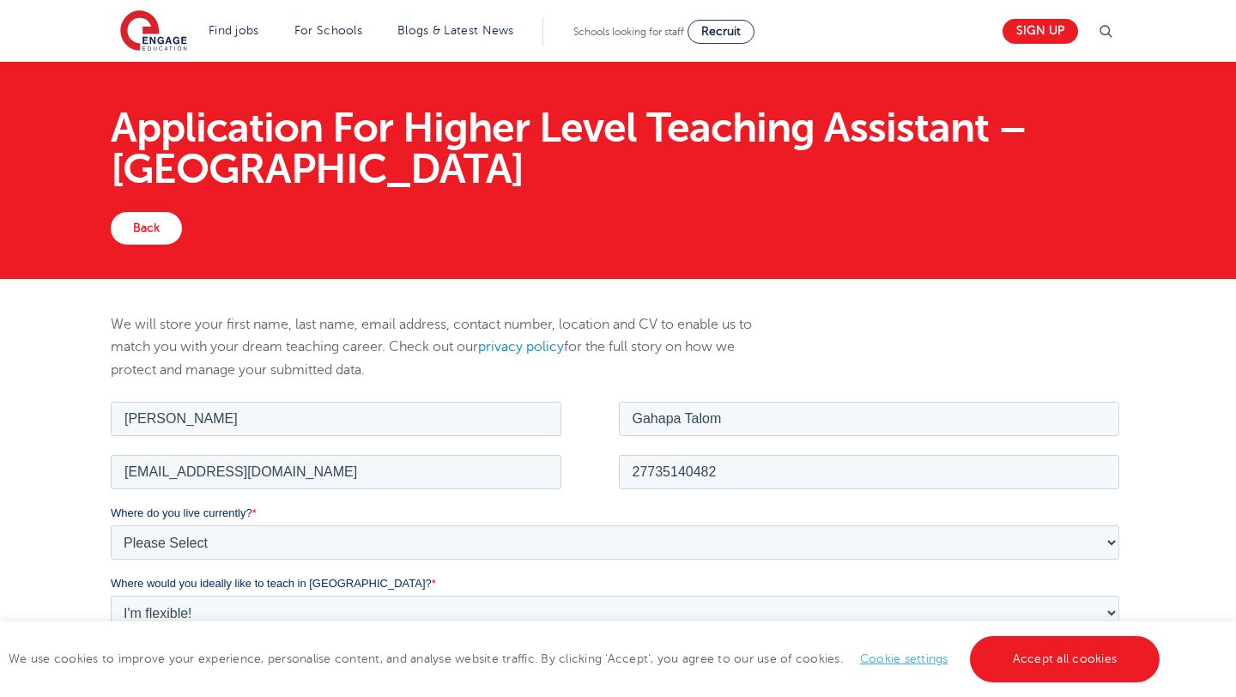
scroll to position [0, 0]
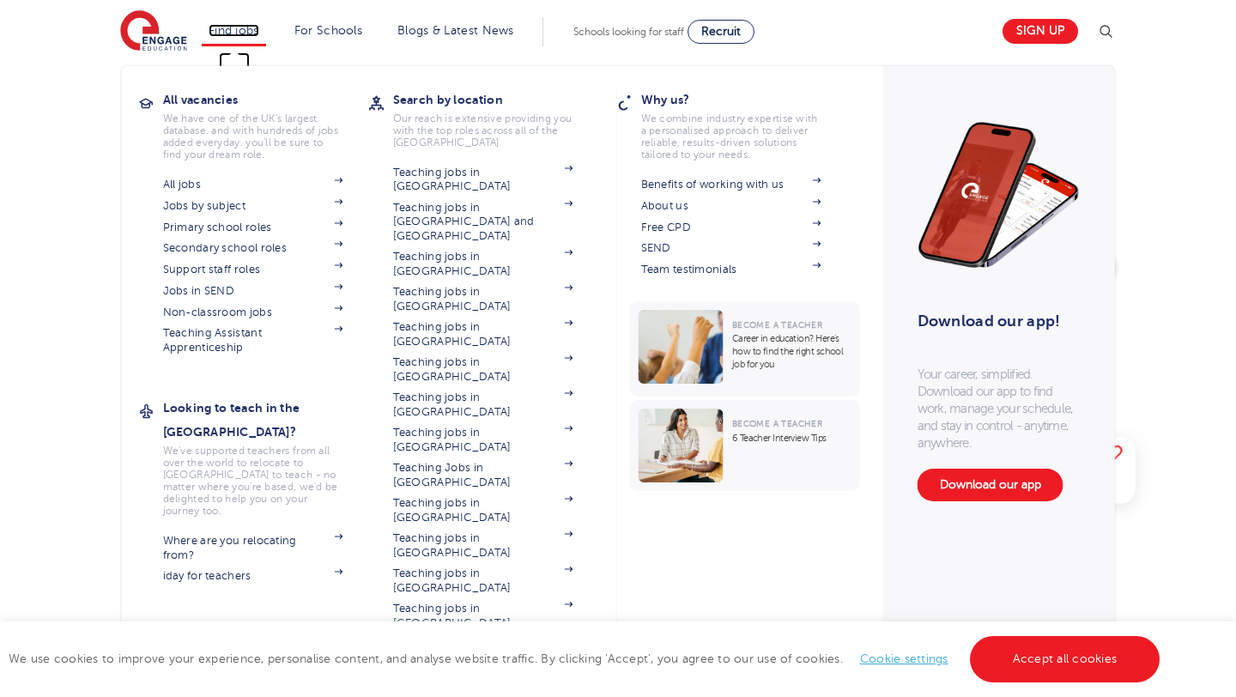
click at [245, 31] on link "Find jobs" at bounding box center [234, 30] width 51 height 13
click at [227, 246] on link "Secondary school roles" at bounding box center [253, 248] width 180 height 14
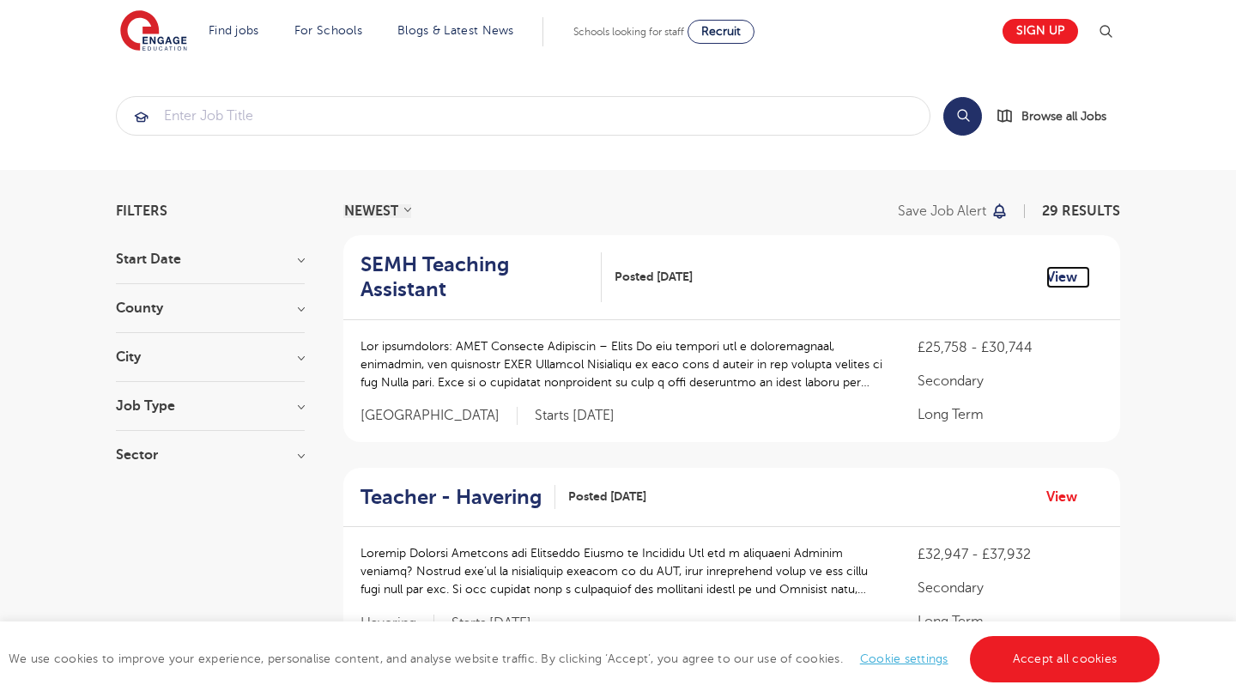
click at [1057, 273] on link "View" at bounding box center [1068, 277] width 44 height 22
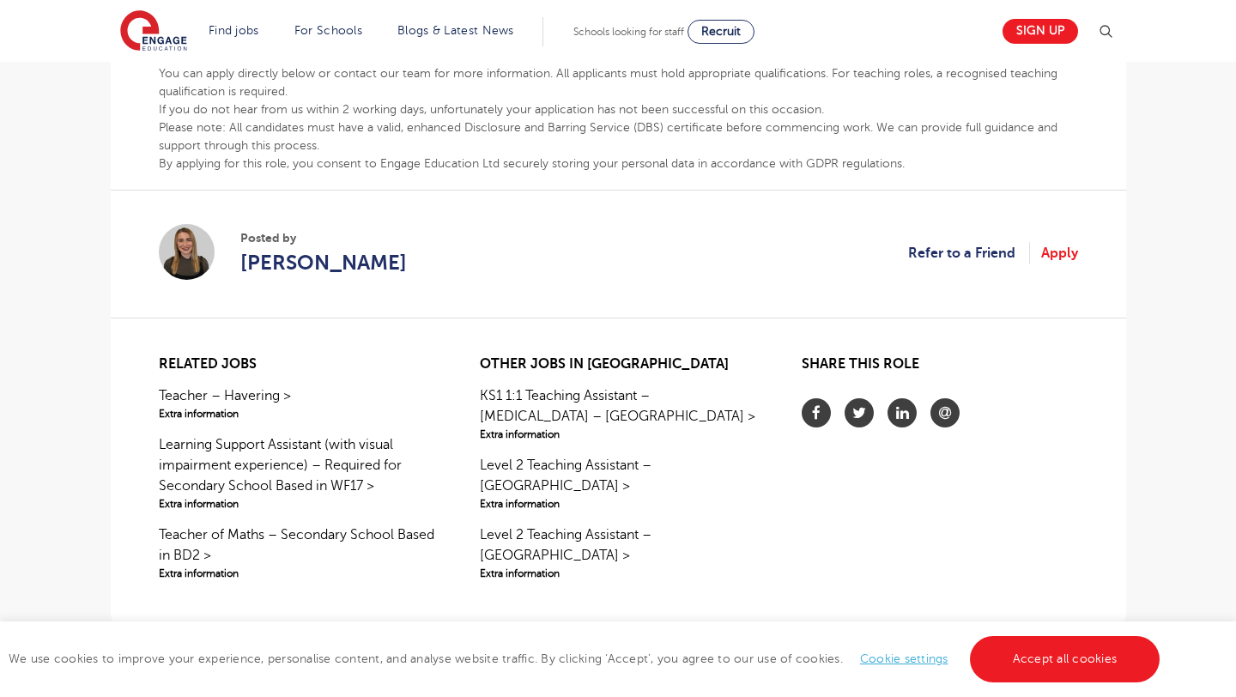
scroll to position [994, 0]
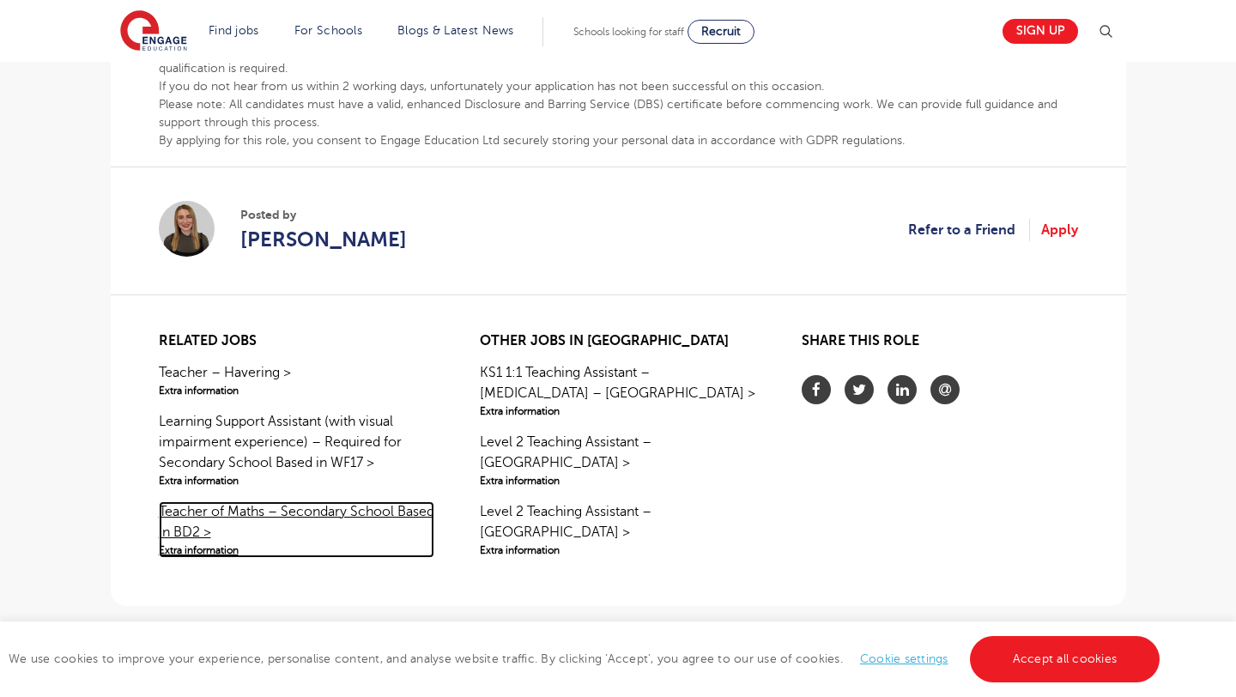
click at [237, 512] on link "Teacher of Maths – Secondary School Based in BD2 > Extra information" at bounding box center [297, 529] width 276 height 57
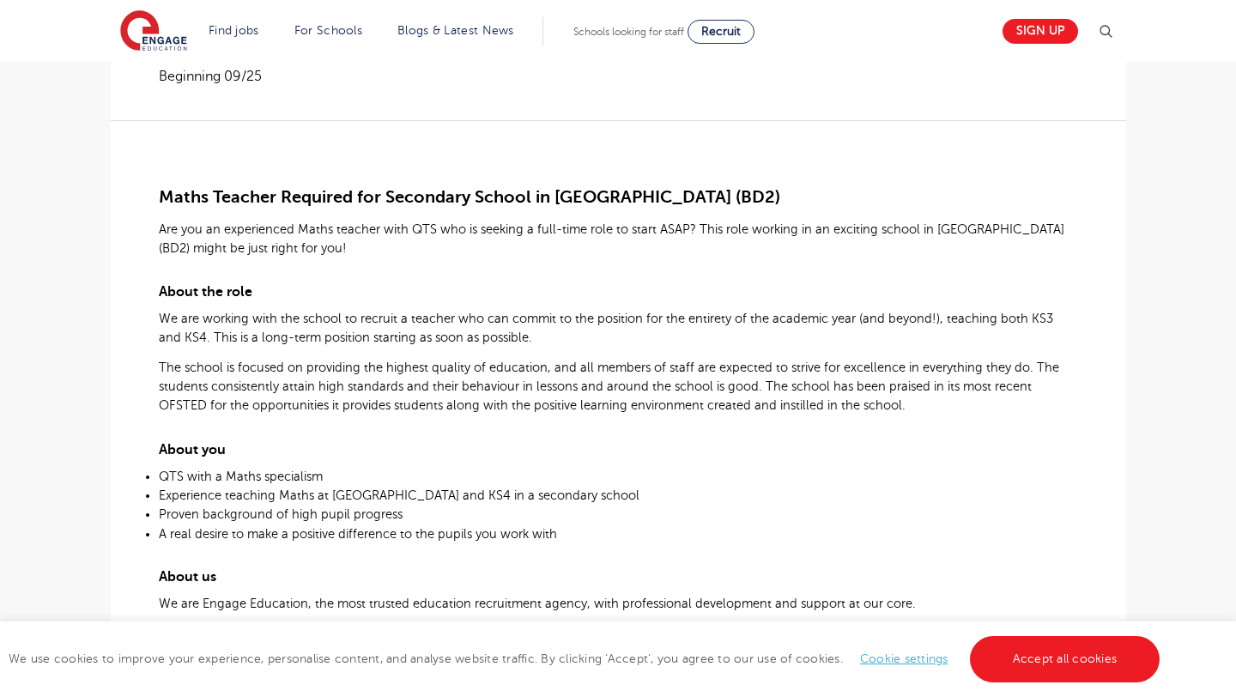
scroll to position [433, 0]
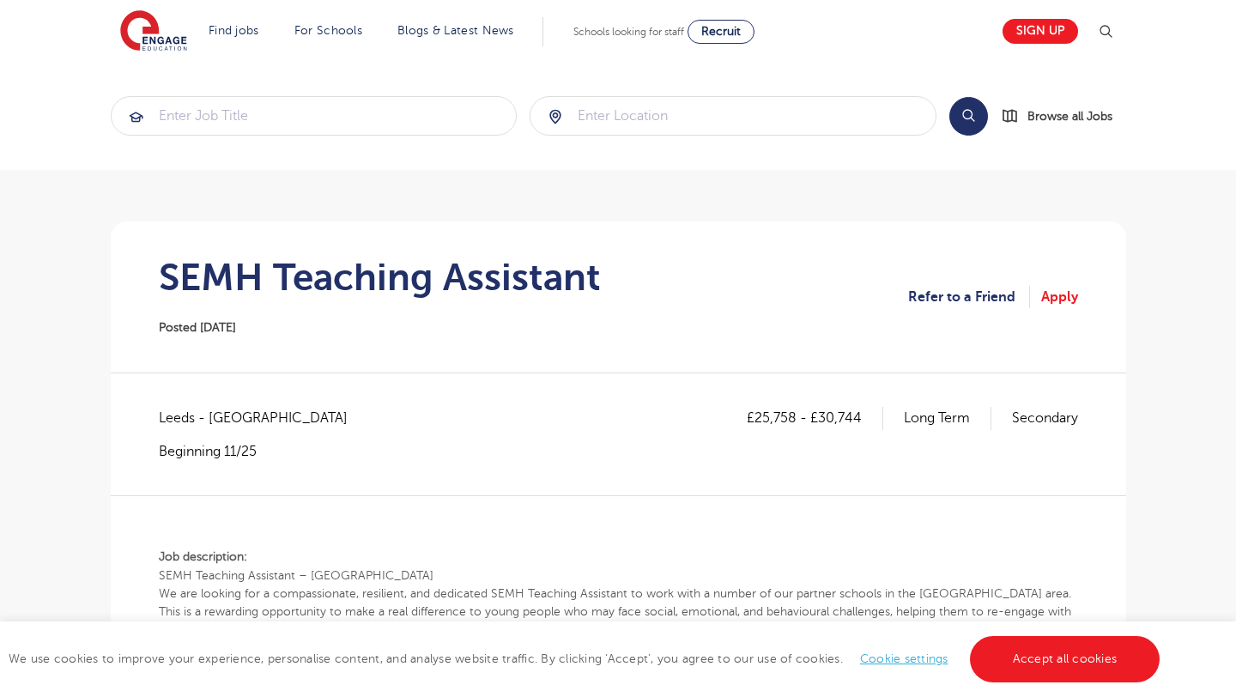
scroll to position [994, 0]
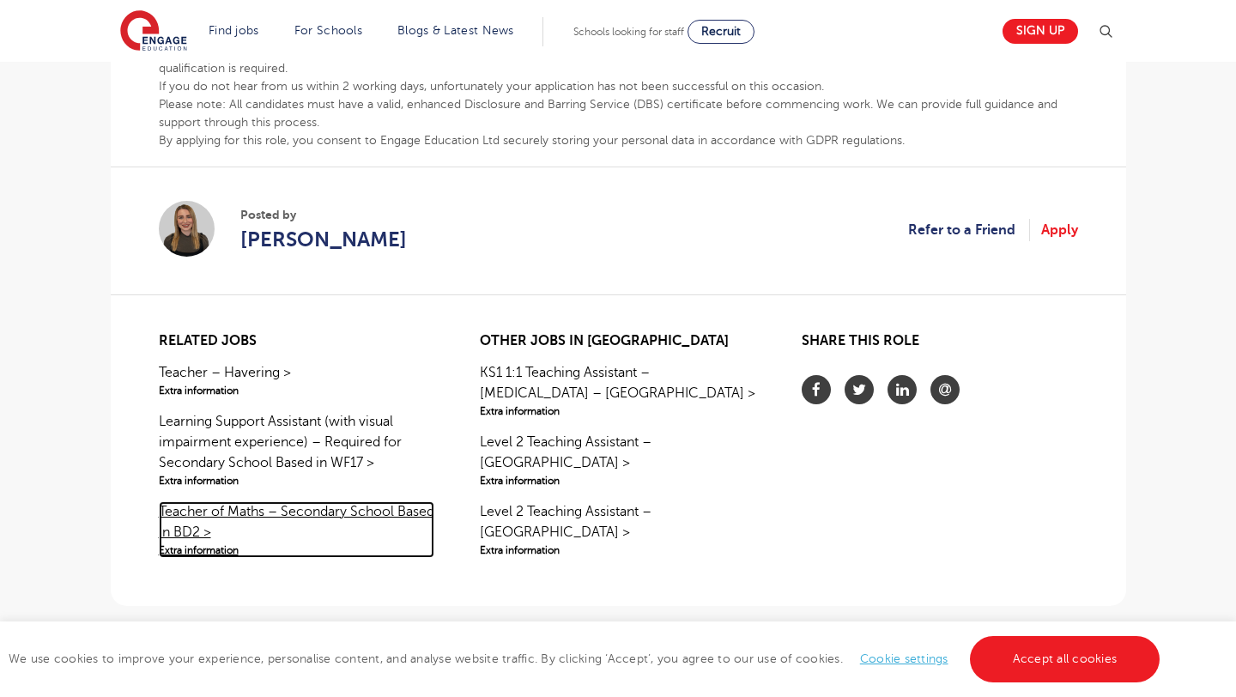
click at [205, 513] on link "Teacher of Maths – Secondary School Based in BD2 > Extra information" at bounding box center [297, 529] width 276 height 57
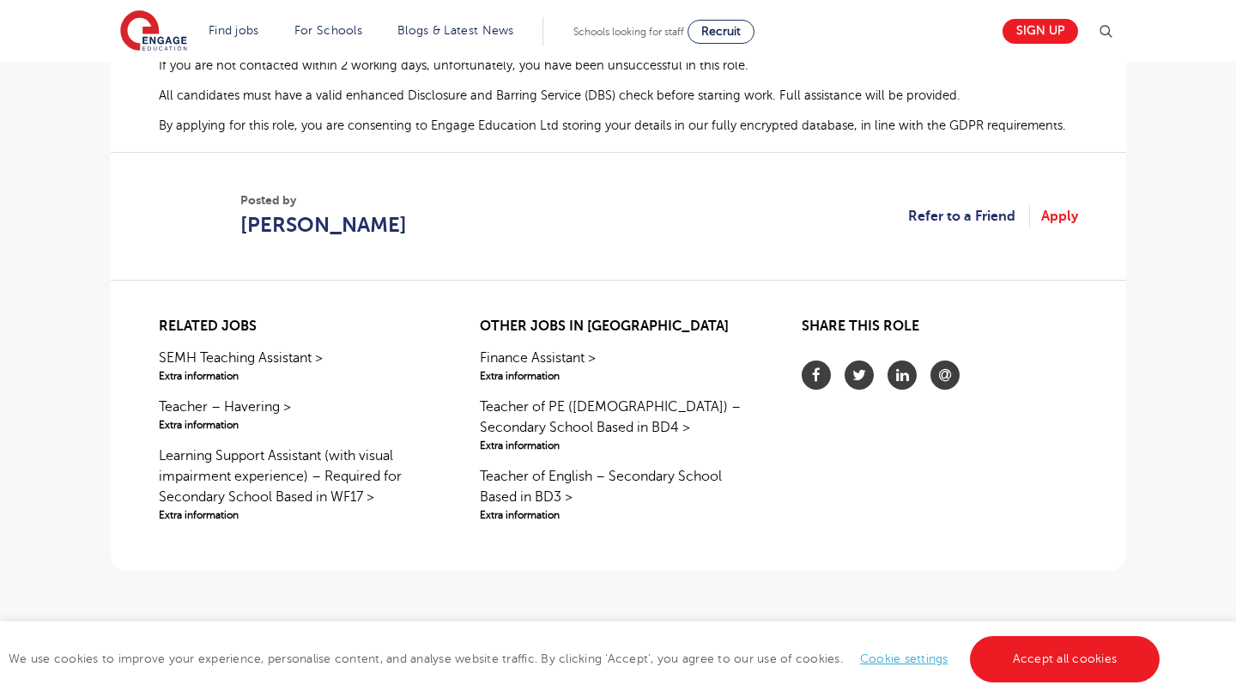
scroll to position [1178, 0]
